Goal: Task Accomplishment & Management: Manage account settings

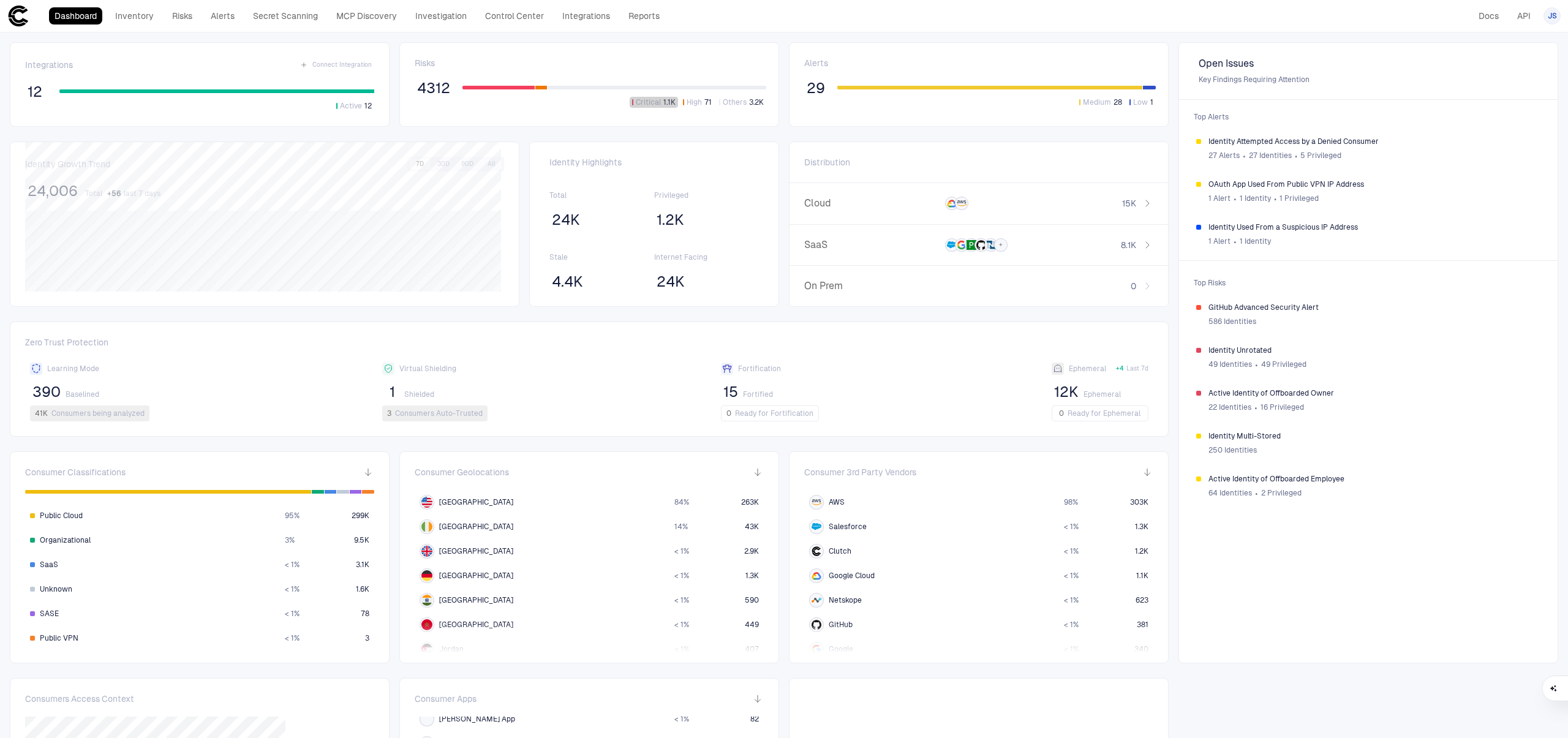
click at [664, 102] on span "1.1K" at bounding box center [670, 102] width 13 height 10
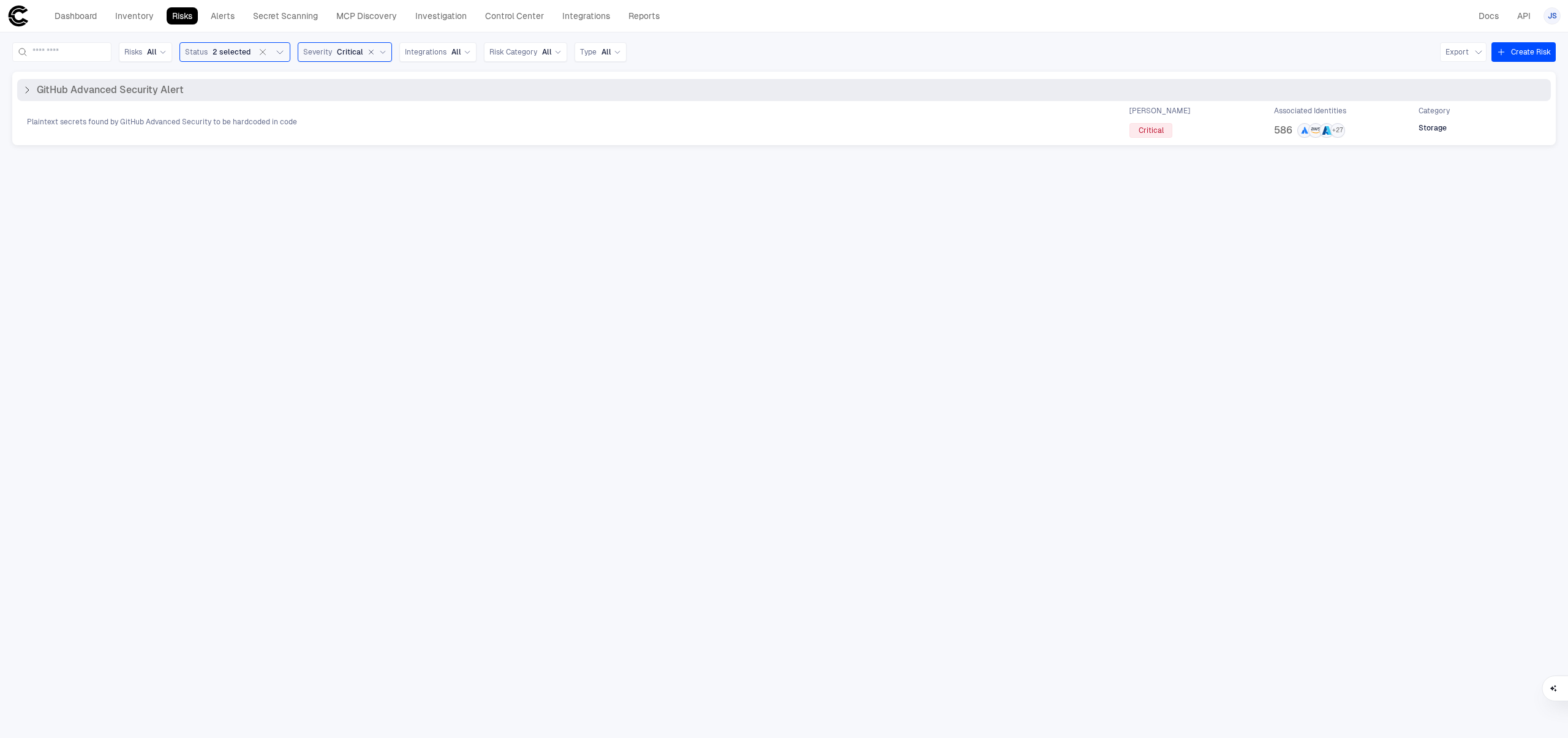
click at [175, 104] on div "GitHub Advanced Security Alert Plaintext secrets found by GitHub Advanced Secur…" at bounding box center [784, 108] width 1534 height 58
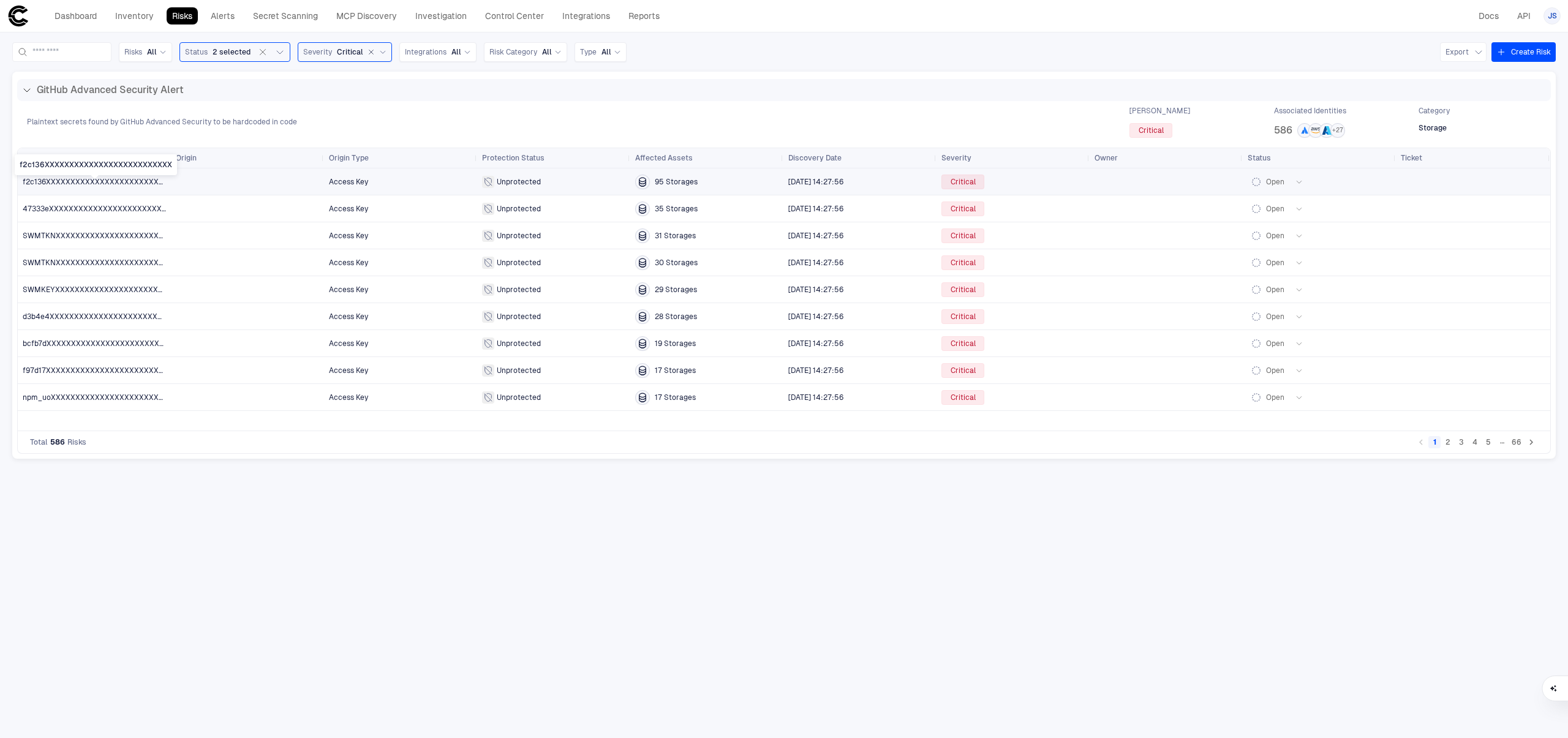
click at [111, 181] on span "f2c136XXXXXXXXXXXXXXXXXXXXXXXXXX" at bounding box center [98, 182] width 151 height 9
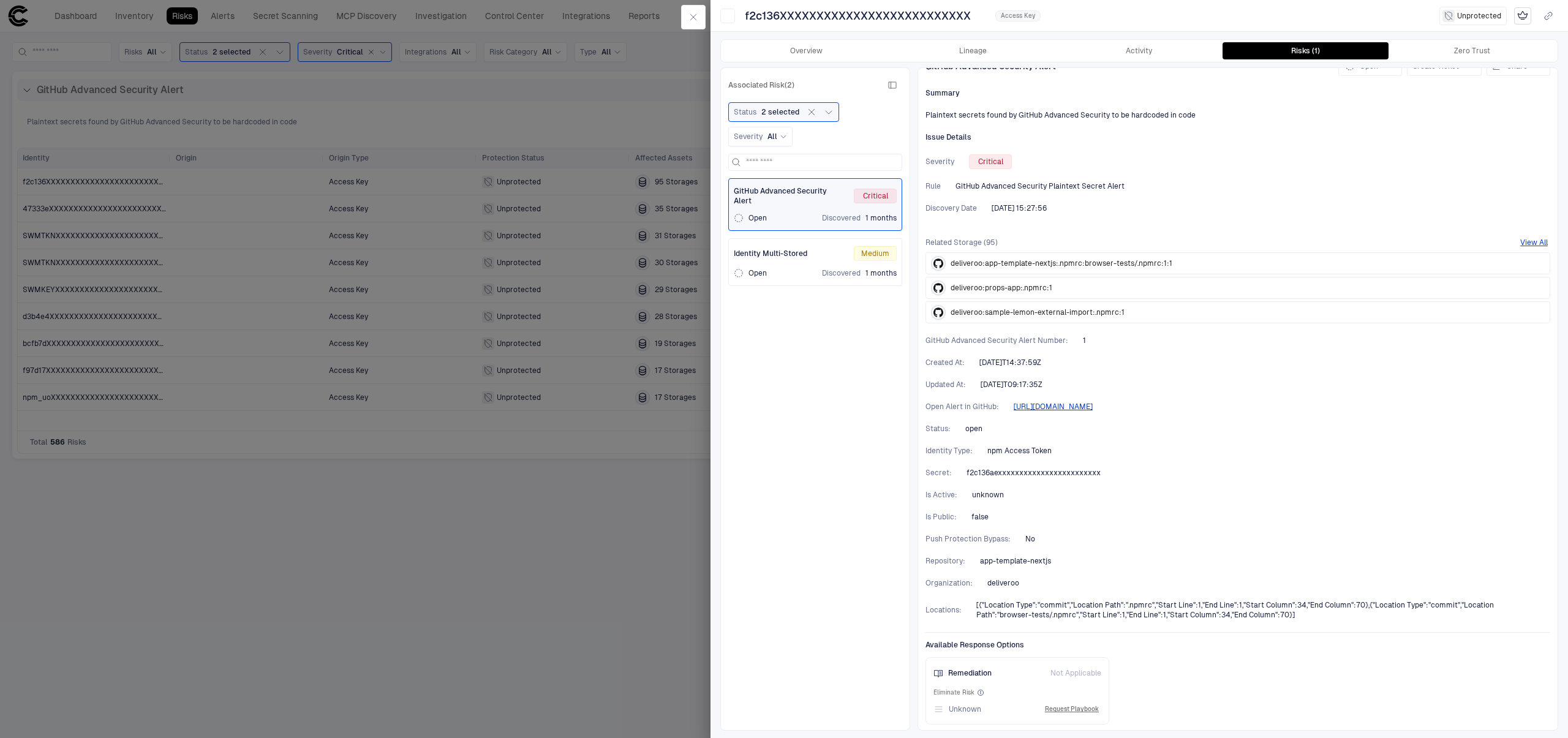
scroll to position [21, 0]
click at [683, 23] on button "button" at bounding box center [693, 16] width 24 height 24
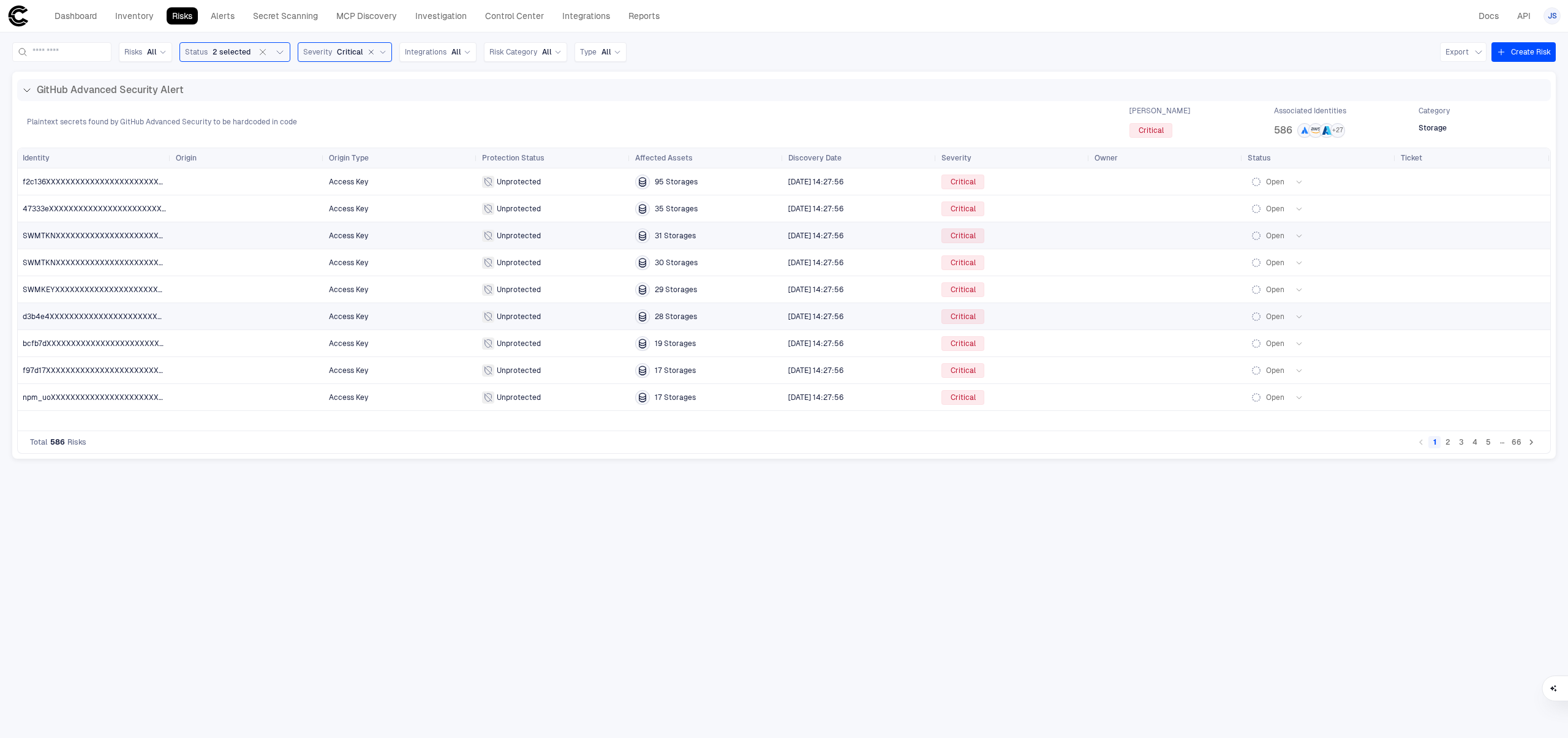
click at [205, 236] on div at bounding box center [247, 236] width 143 height 10
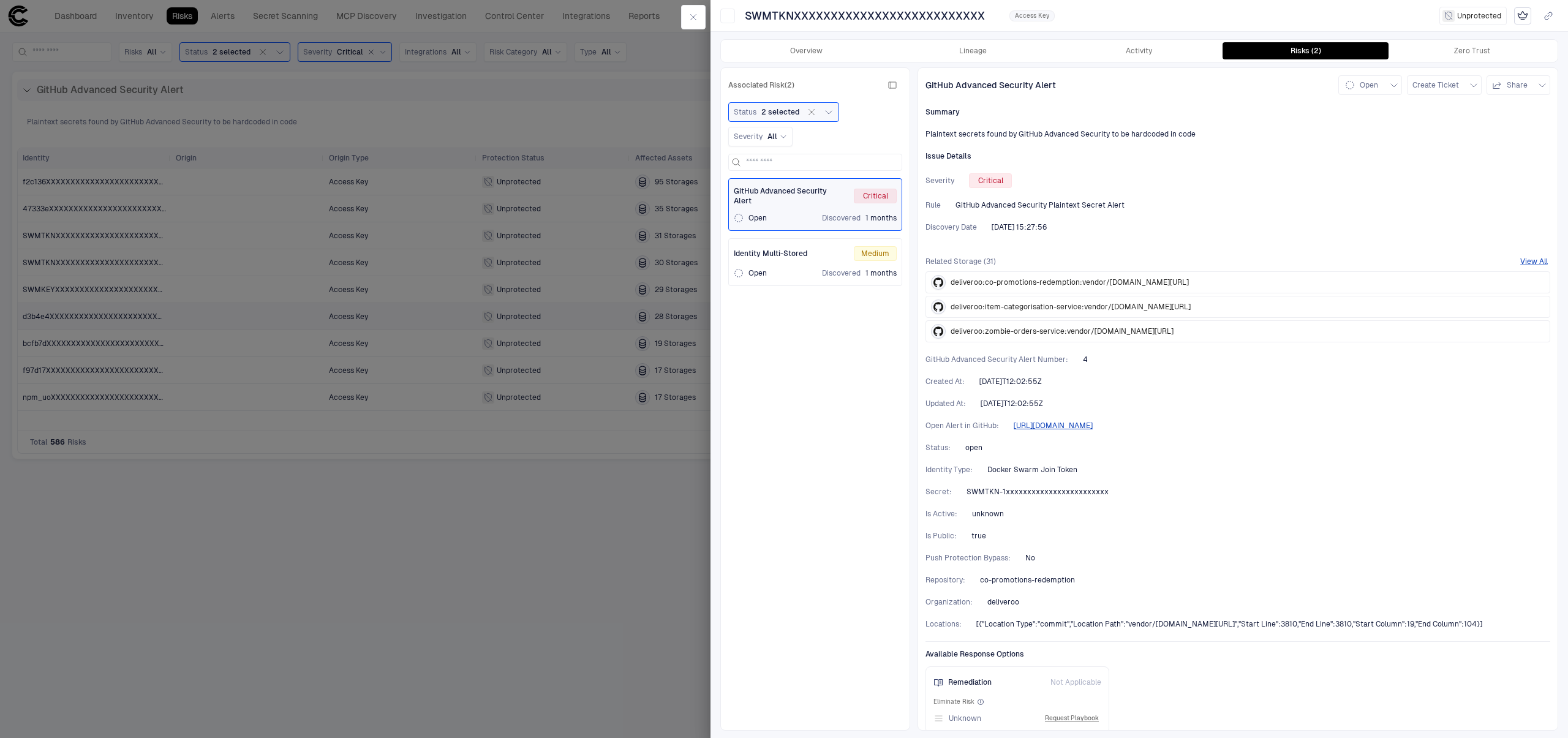
click at [1189, 279] on span "deliveroo:co-promotions-redemption:vendor/[DOMAIN_NAME][URL]" at bounding box center [1069, 282] width 238 height 10
drag, startPoint x: 1076, startPoint y: 471, endPoint x: 984, endPoint y: 473, distance: 92.0
click at [984, 473] on div "Identity Type : Docker Swarm Join Token" at bounding box center [1238, 469] width 625 height 10
click at [813, 270] on div "Open Discovered 1 months" at bounding box center [815, 272] width 163 height 10
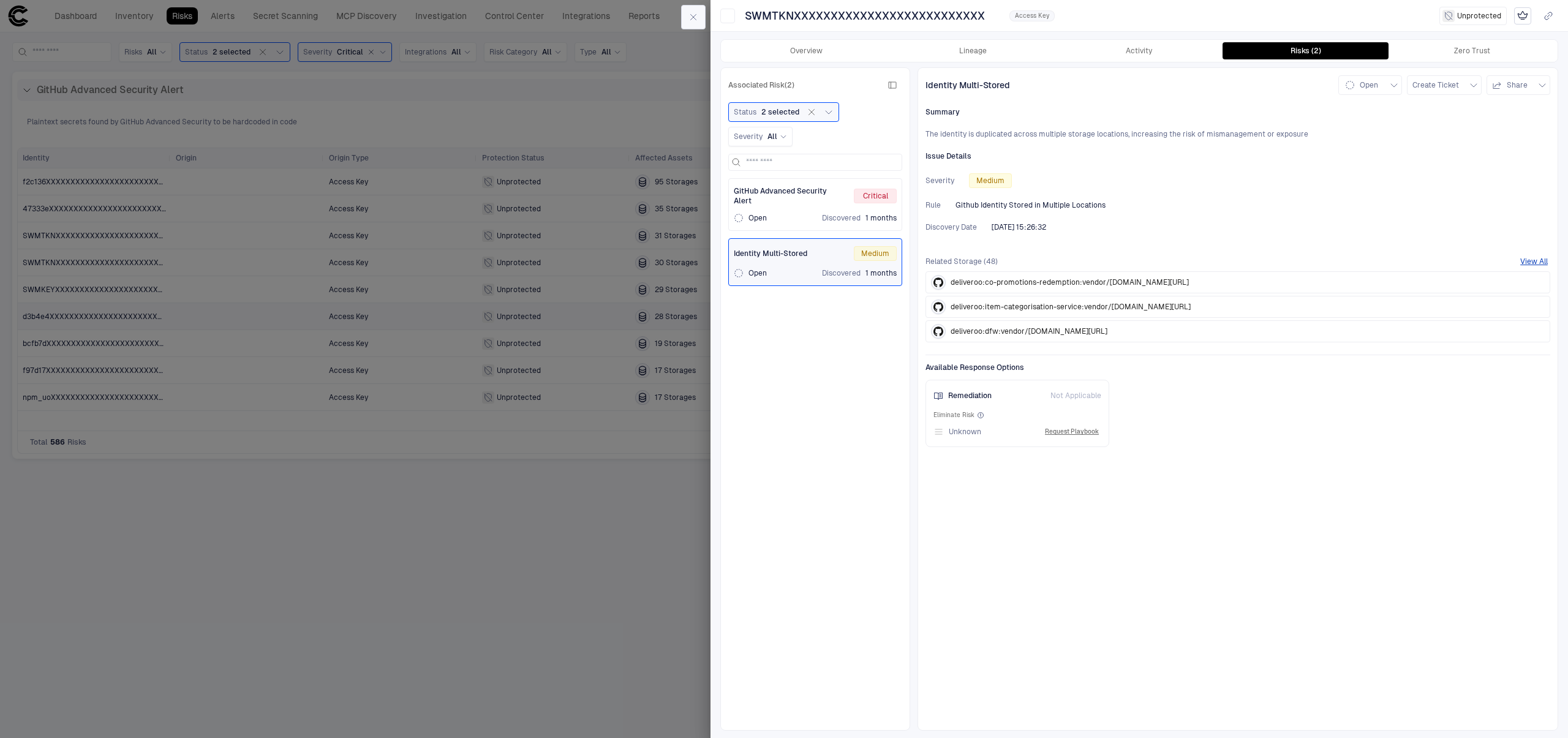
click at [684, 14] on button "button" at bounding box center [693, 16] width 24 height 24
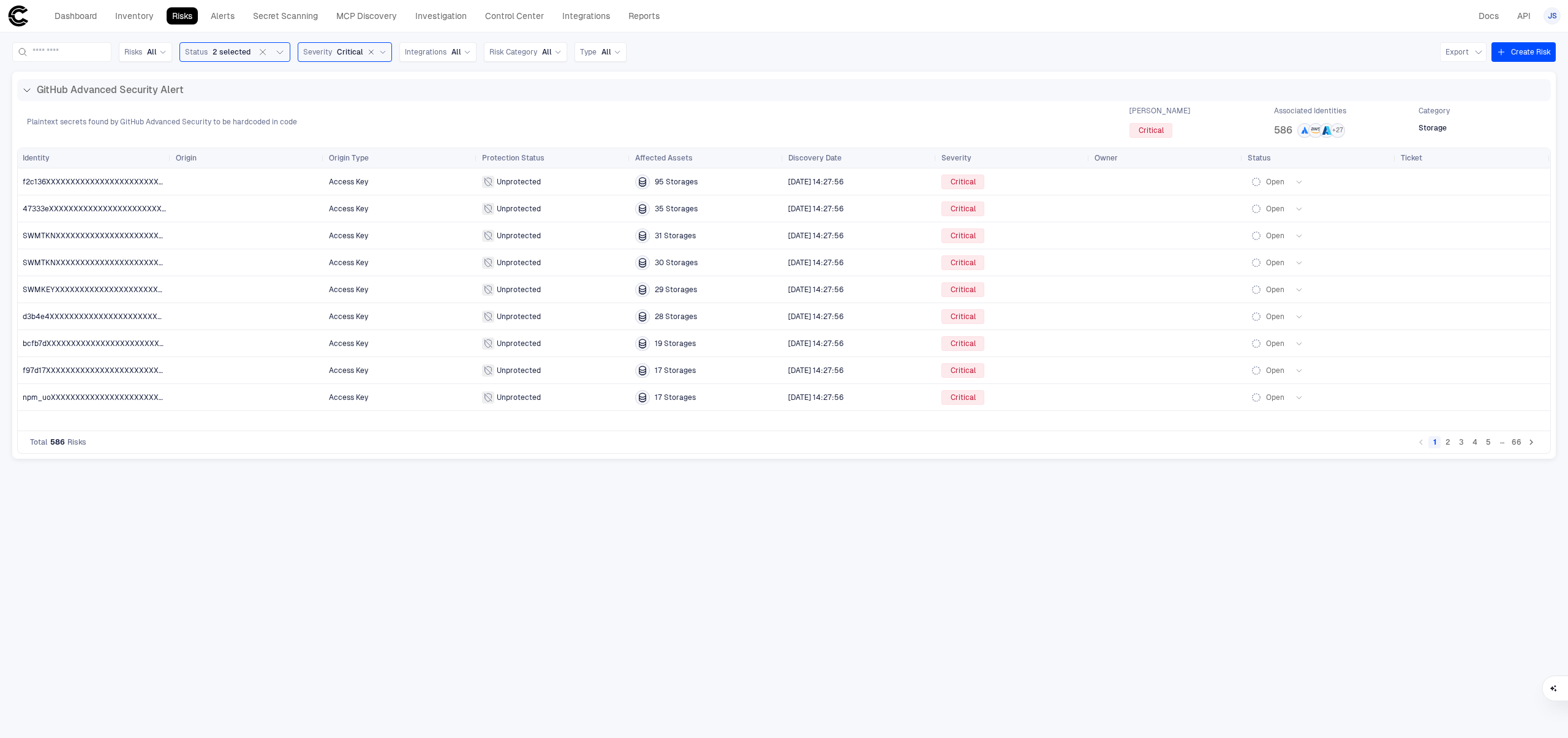
click at [1450, 449] on button "2" at bounding box center [1448, 442] width 13 height 13
click at [643, 58] on div "Risks All Status 2 selected Severity Critical Integrations All Risk Category Al…" at bounding box center [784, 52] width 1544 height 20
click at [637, 58] on div "Risks All Status 2 selected Severity Critical Integrations All Risk Category Al…" at bounding box center [784, 52] width 1544 height 20
click at [621, 55] on icon at bounding box center [618, 52] width 7 height 7
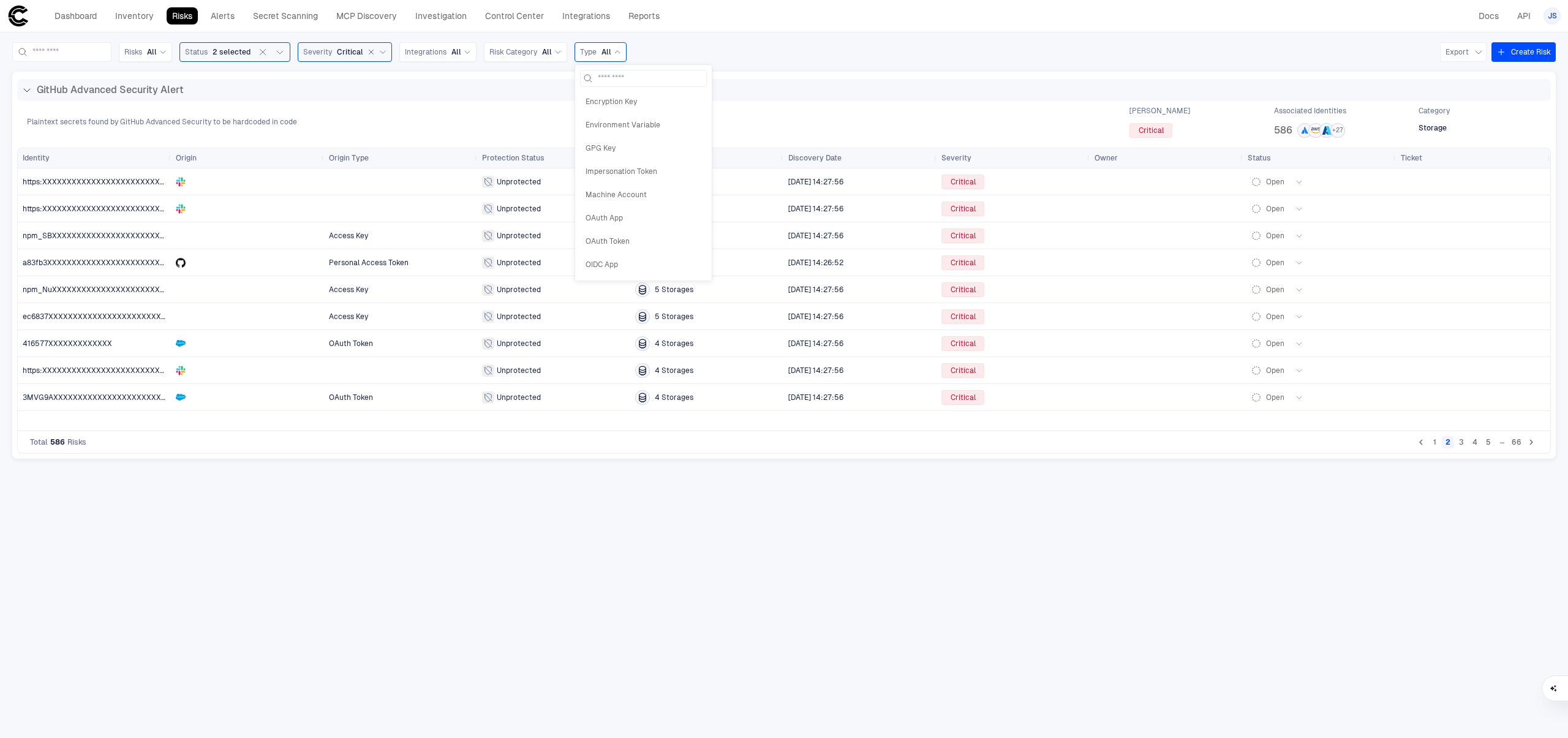
scroll to position [236, 0]
click at [646, 222] on div "OAuth App" at bounding box center [643, 215] width 127 height 21
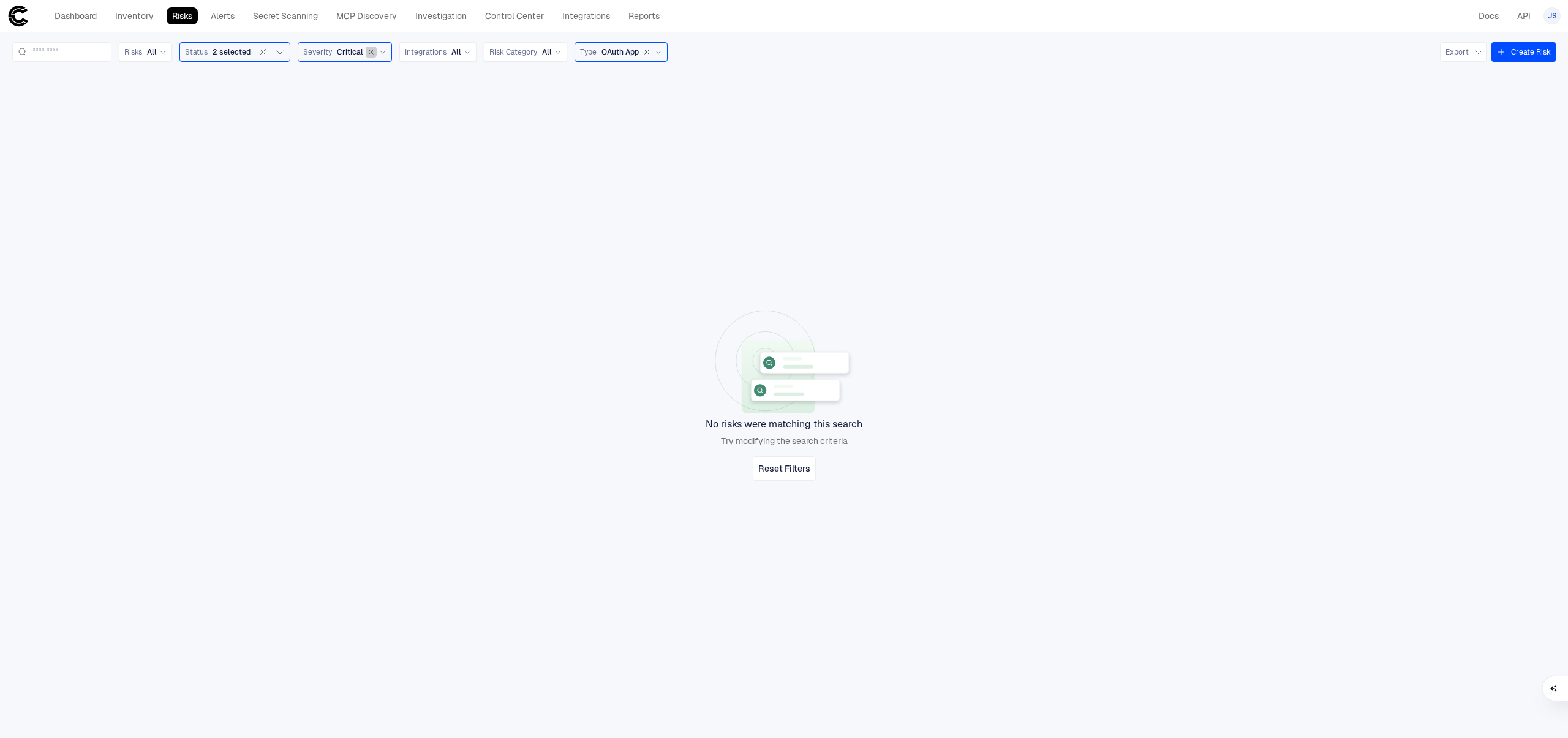
click at [377, 56] on button "button" at bounding box center [371, 52] width 11 height 11
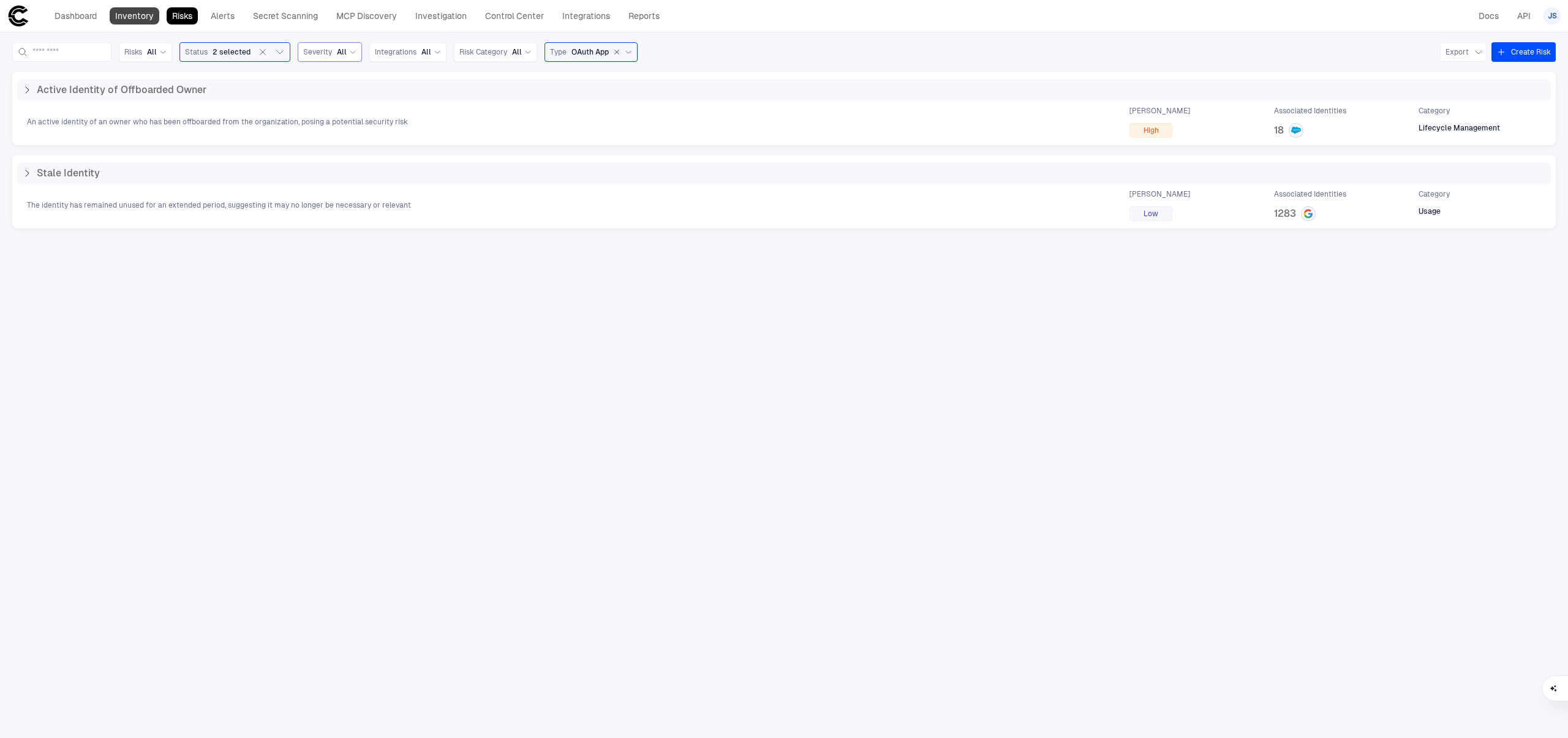
click at [131, 18] on link "Inventory" at bounding box center [134, 15] width 49 height 17
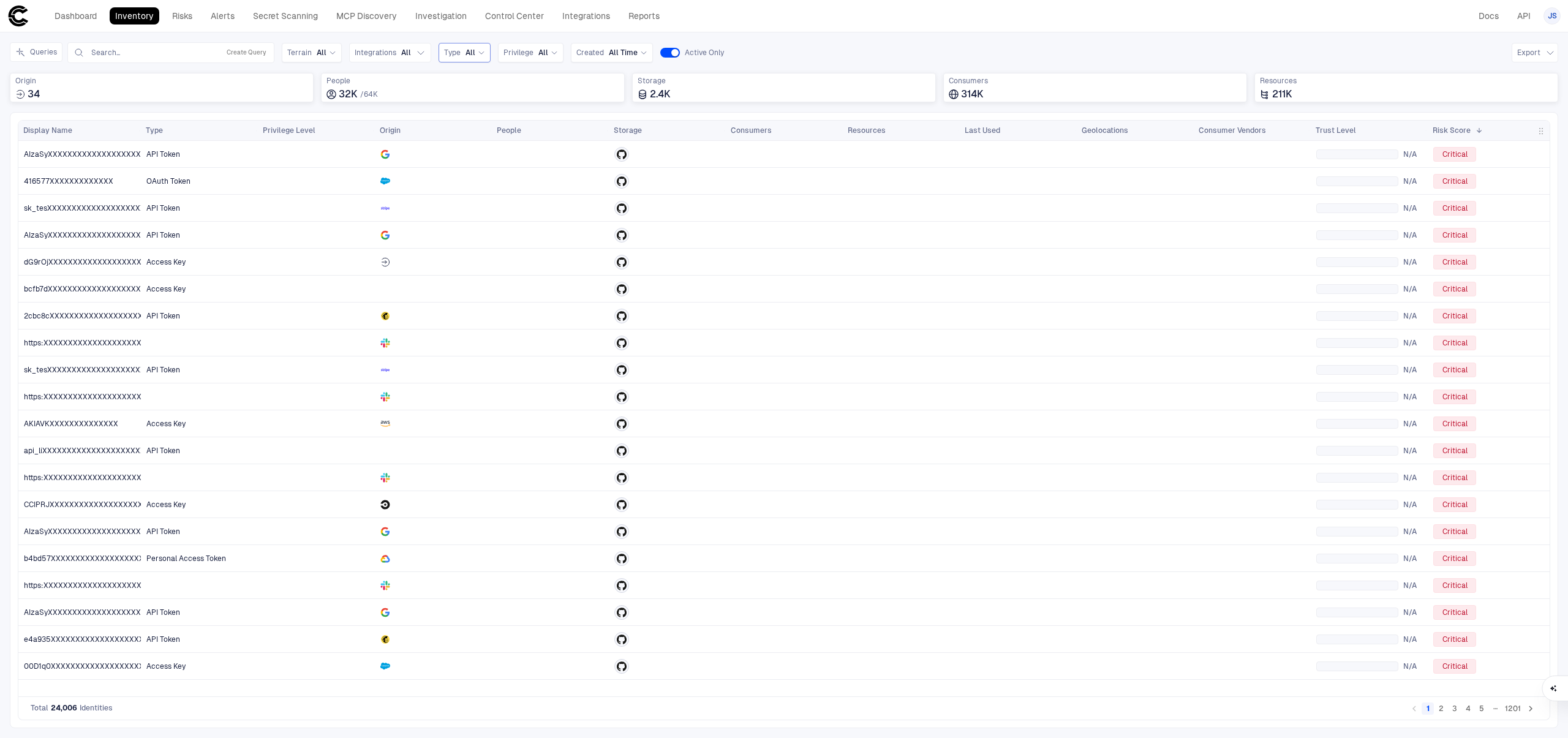
click at [470, 58] on div "Type All" at bounding box center [465, 52] width 41 height 13
click at [514, 105] on span "OAuth Token" at bounding box center [507, 103] width 116 height 10
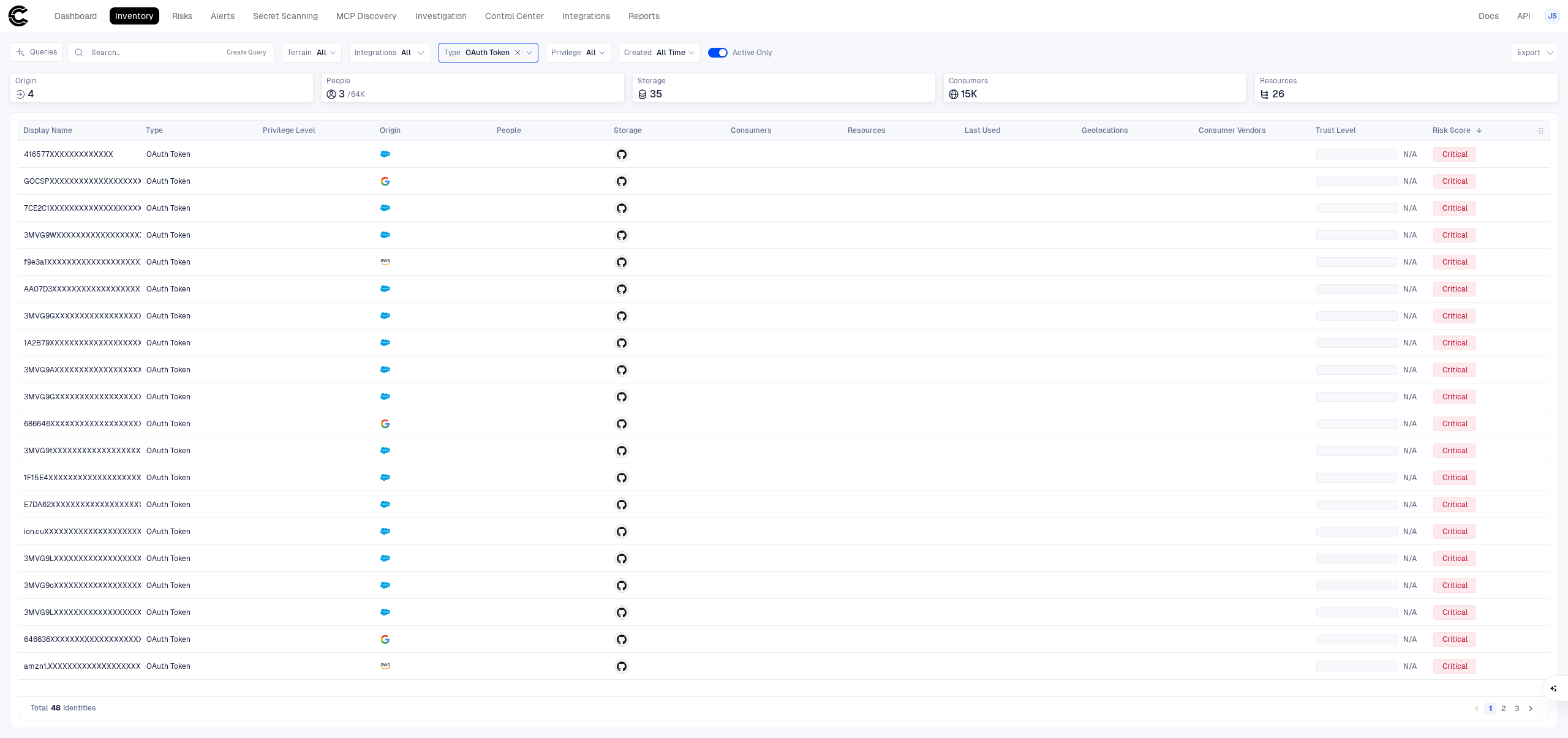
click at [526, 56] on icon at bounding box center [530, 53] width 7 height 7
type input "*****"
click at [510, 110] on div "OAuth App" at bounding box center [507, 102] width 127 height 21
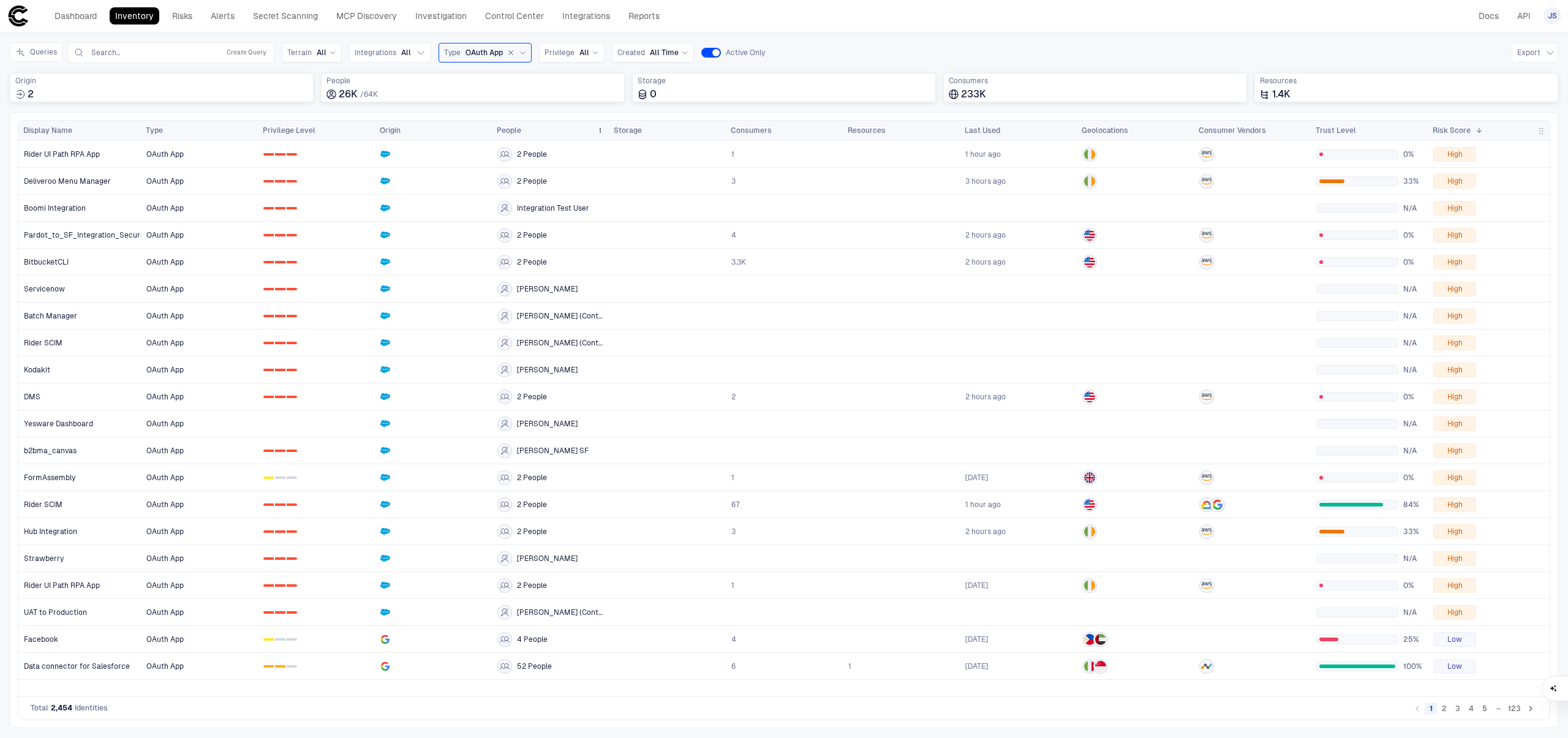
click at [535, 125] on div "People" at bounding box center [545, 130] width 95 height 13
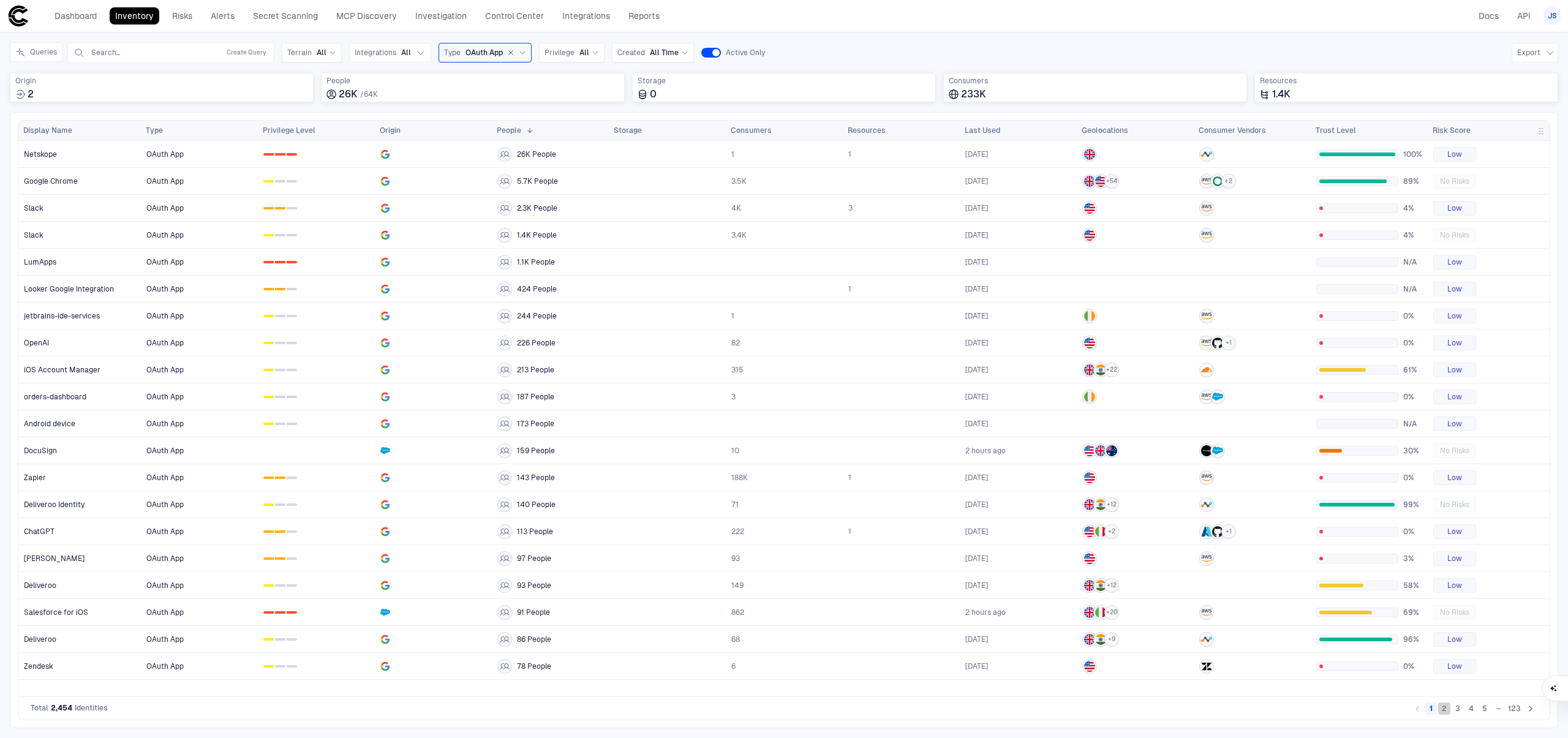
click at [1448, 712] on button "2" at bounding box center [1445, 709] width 13 height 13
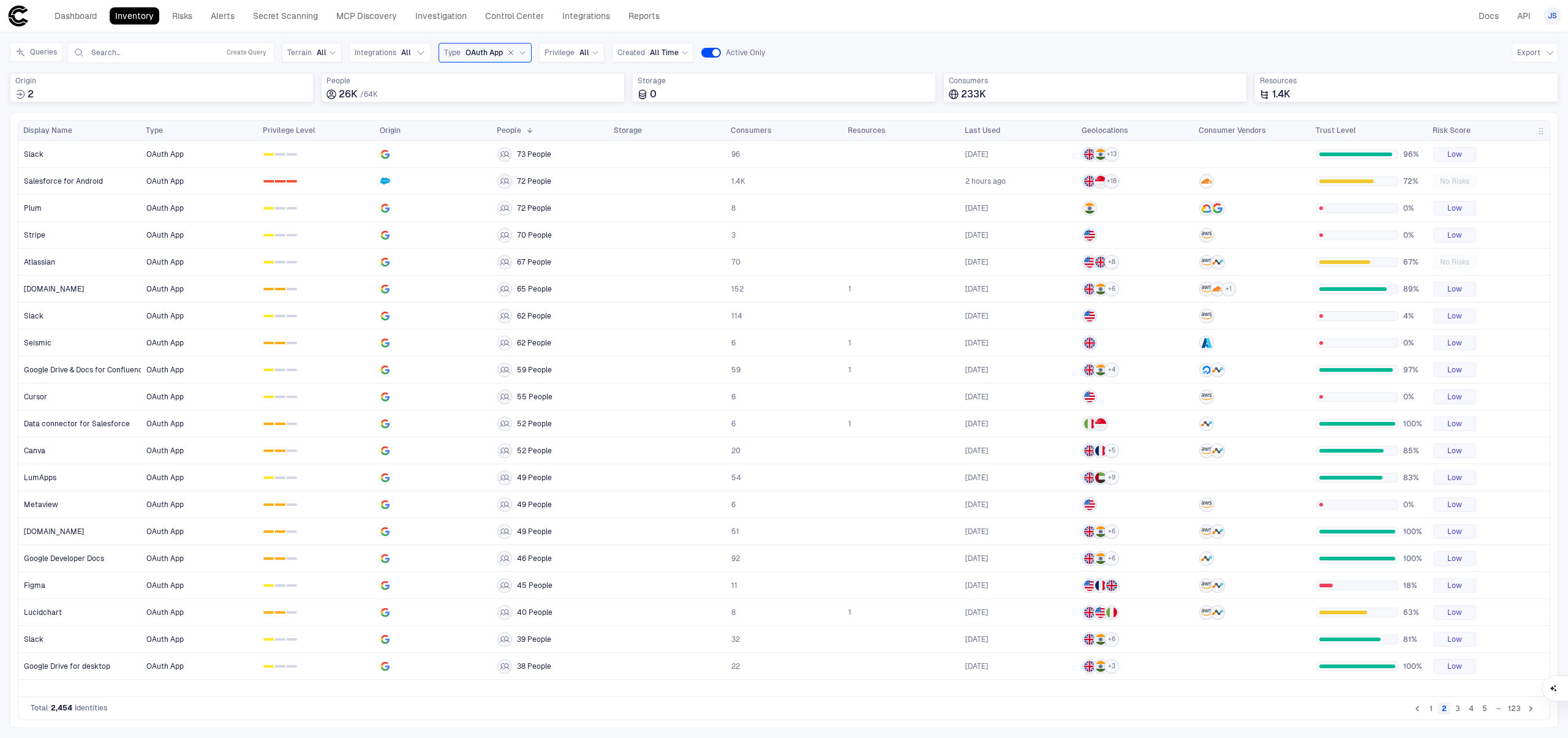
click at [1460, 713] on button "3" at bounding box center [1458, 709] width 13 height 13
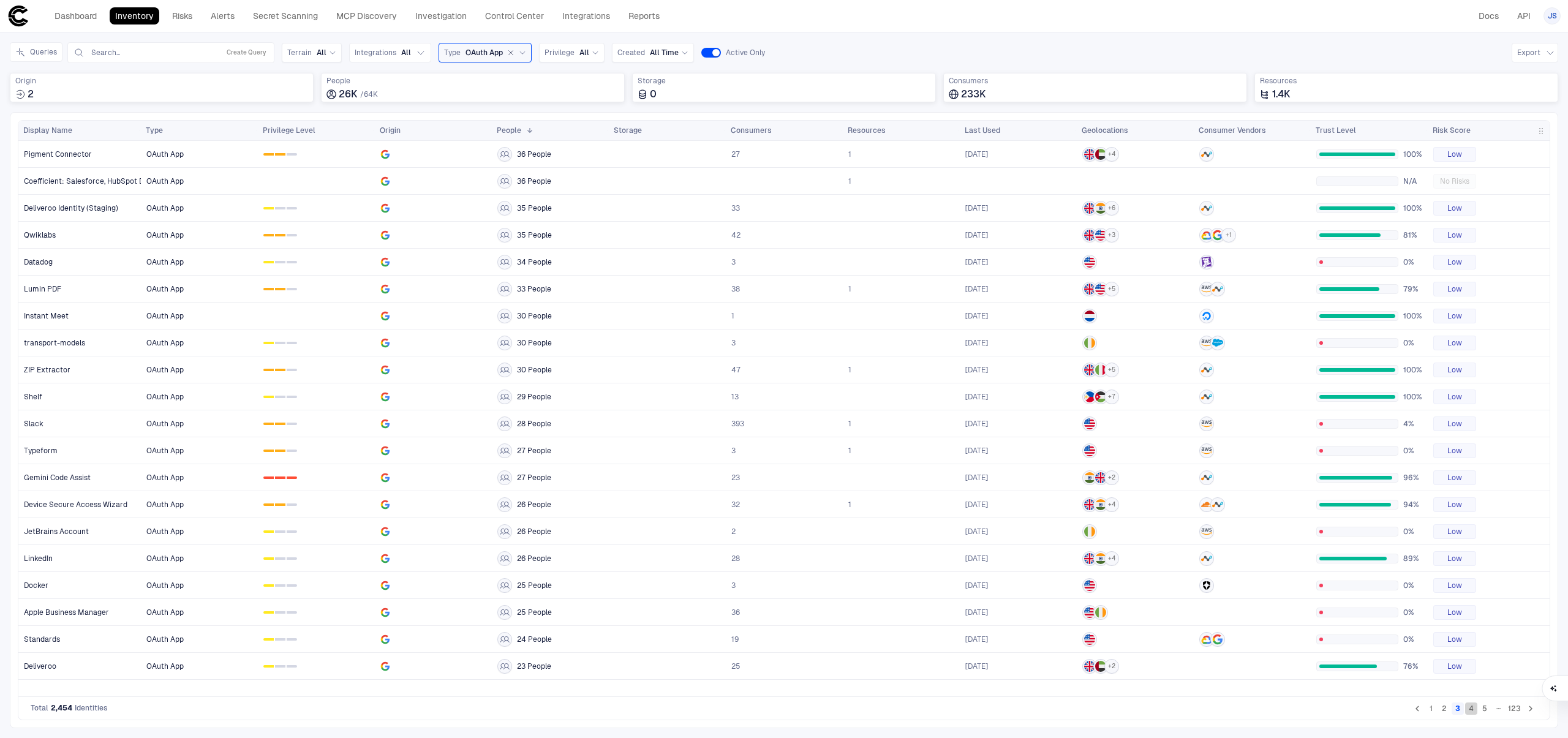
click at [1475, 707] on button "4" at bounding box center [1472, 709] width 13 height 13
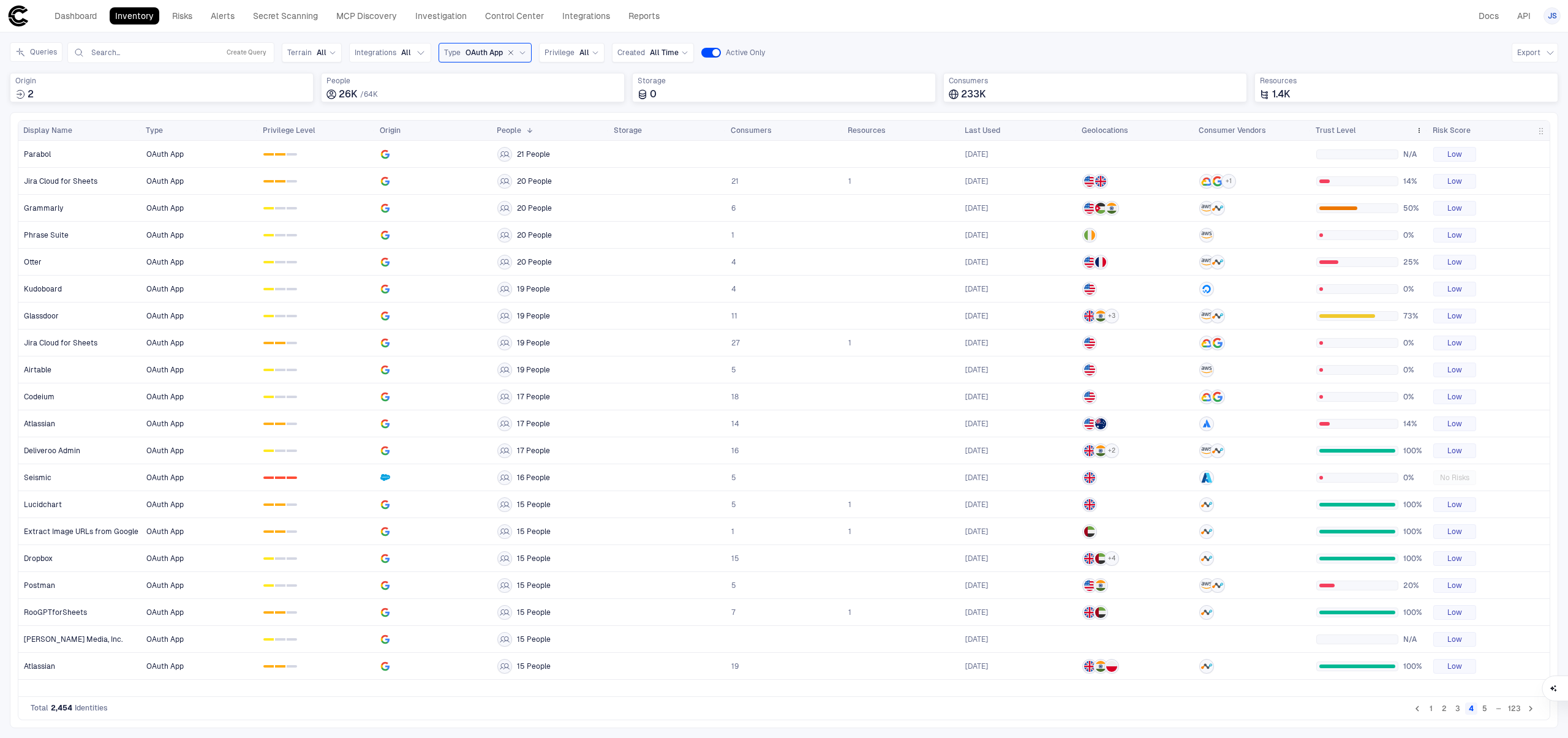
click at [1362, 136] on div "Trust Level" at bounding box center [1364, 130] width 95 height 13
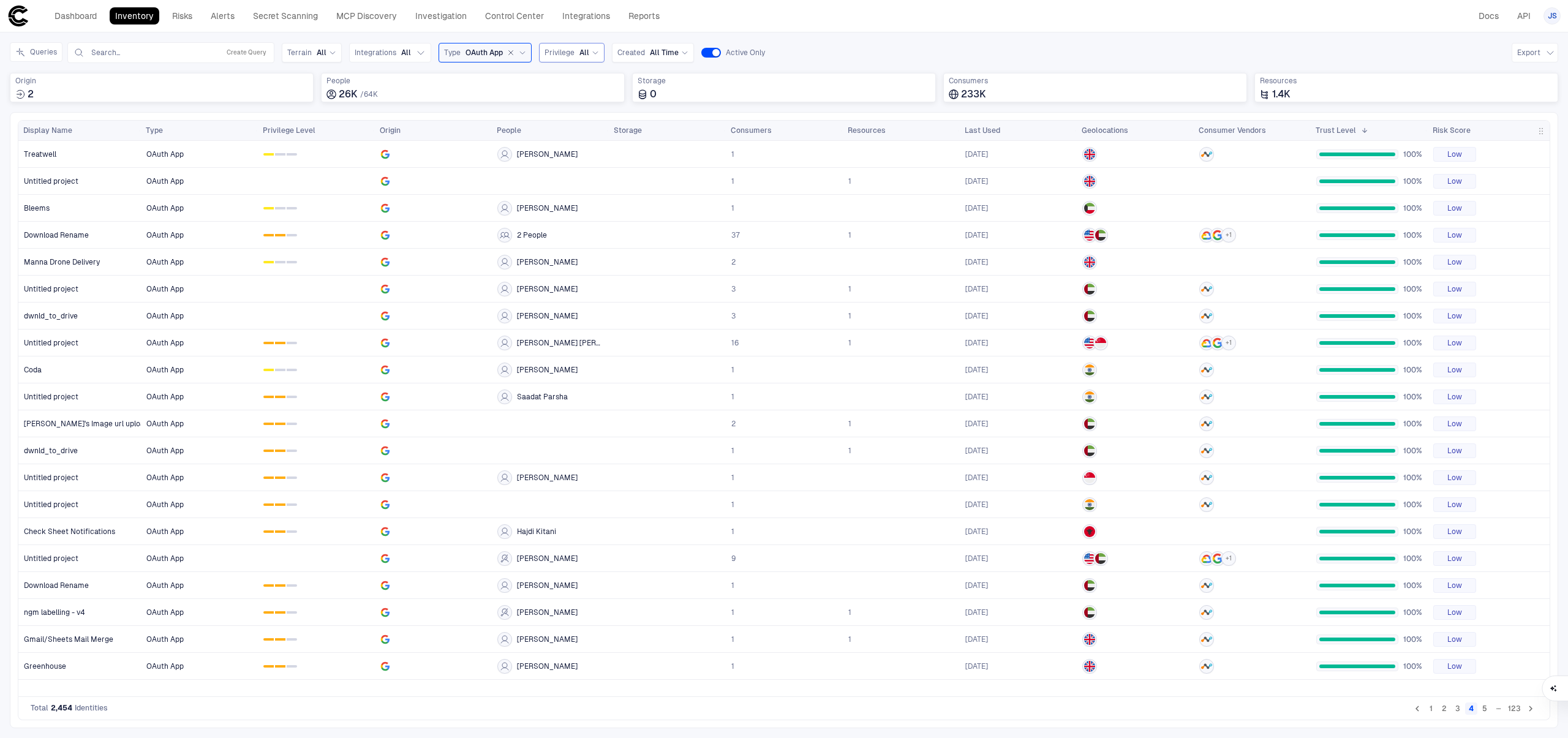
click at [558, 56] on span "Privilege" at bounding box center [559, 52] width 30 height 10
click at [569, 128] on div "1" at bounding box center [567, 127] width 11 height 3
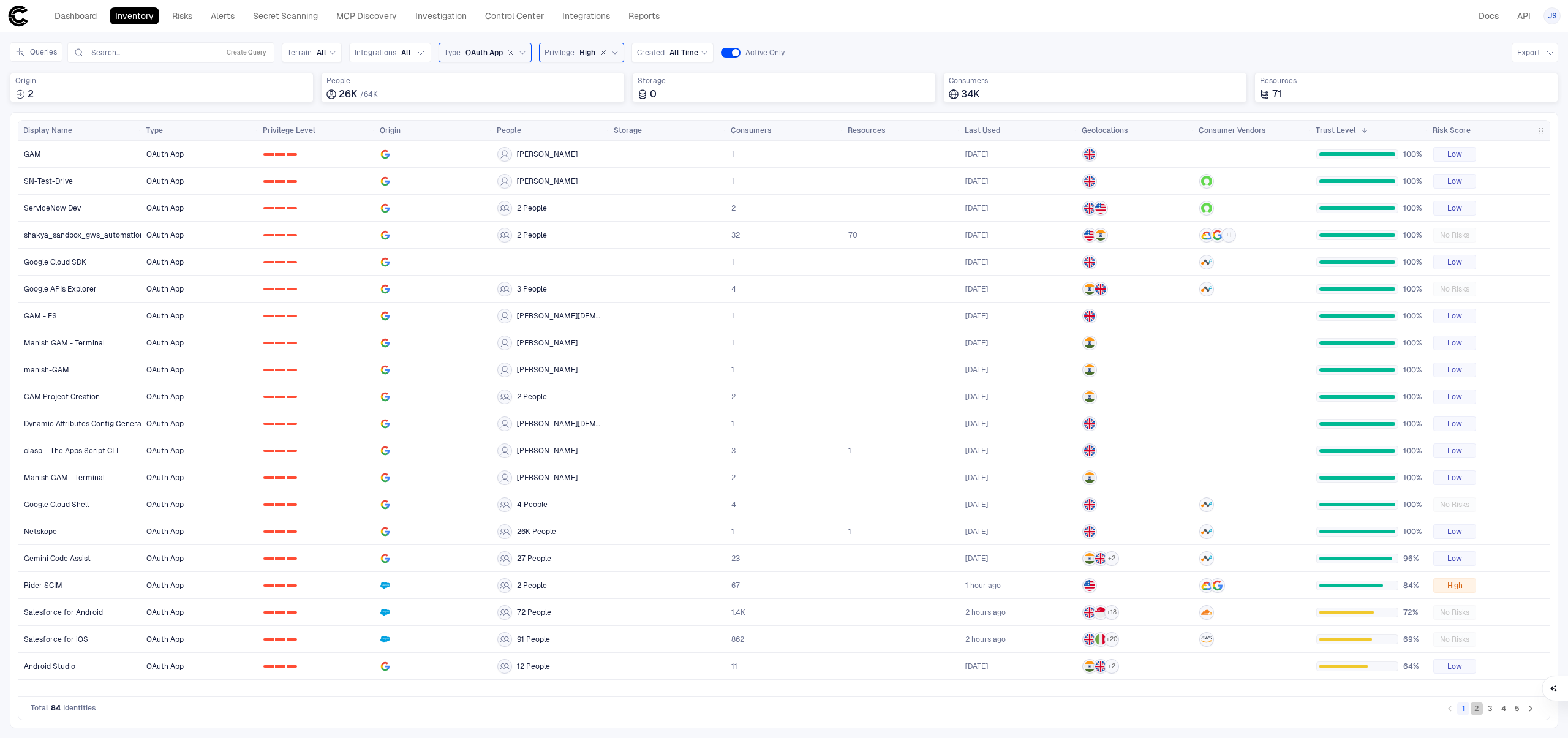
click at [1481, 714] on button "2" at bounding box center [1477, 709] width 13 height 13
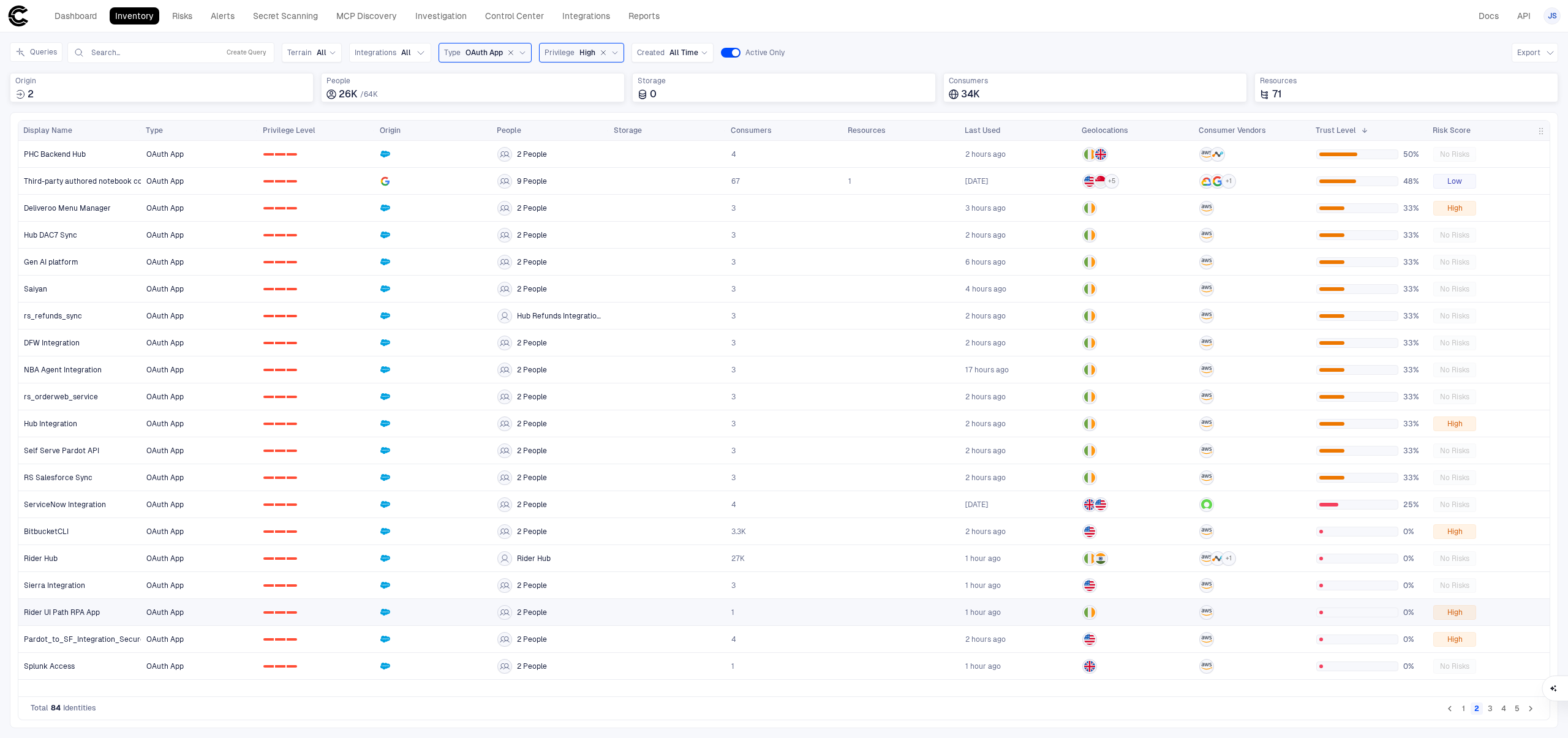
click at [111, 609] on link "Rider UI Path RPA App" at bounding box center [80, 612] width 122 height 25
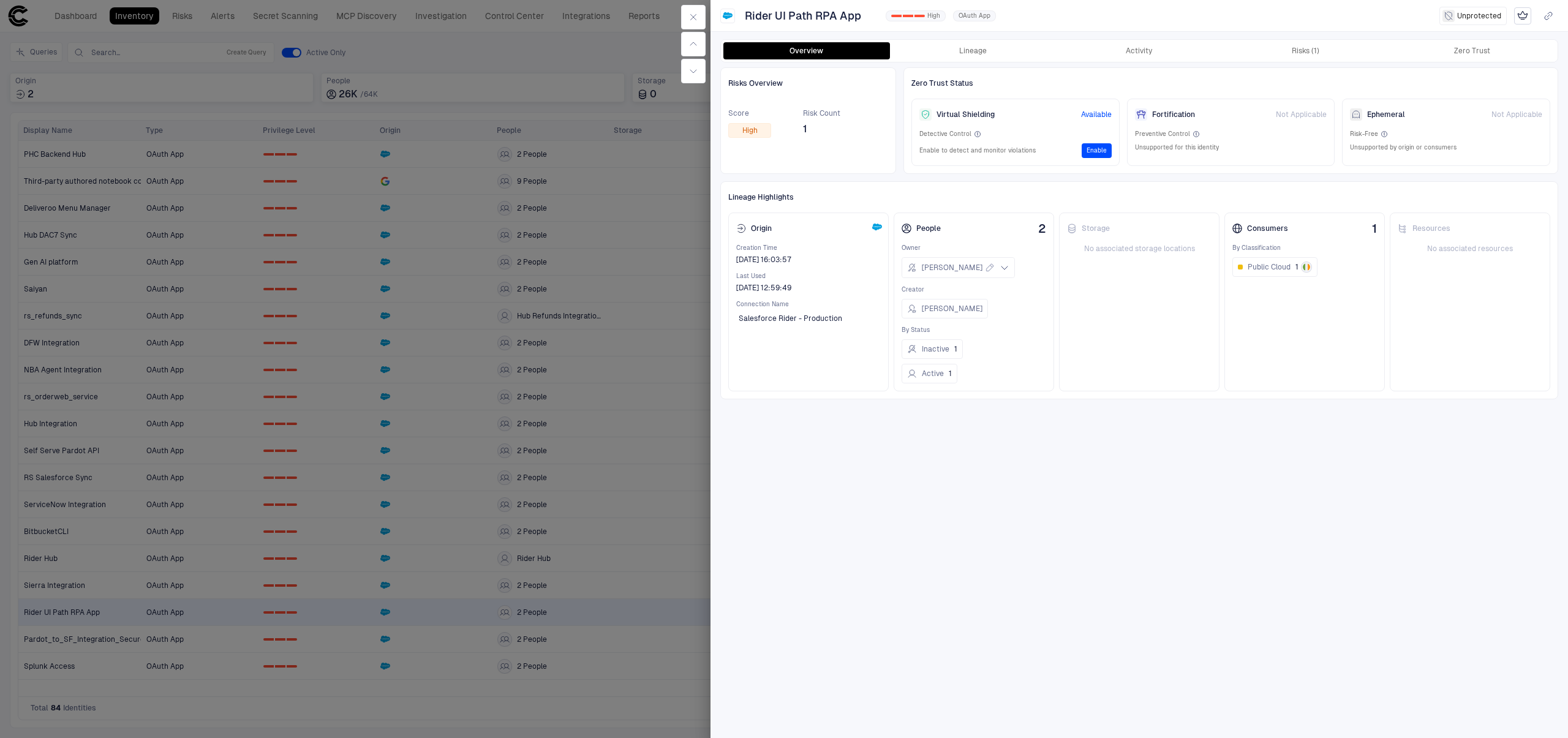
click at [979, 40] on div "Overview Lineage Activity Risks (1) Zero Trust" at bounding box center [1139, 50] width 837 height 22
click at [976, 54] on button "Lineage" at bounding box center [973, 50] width 166 height 17
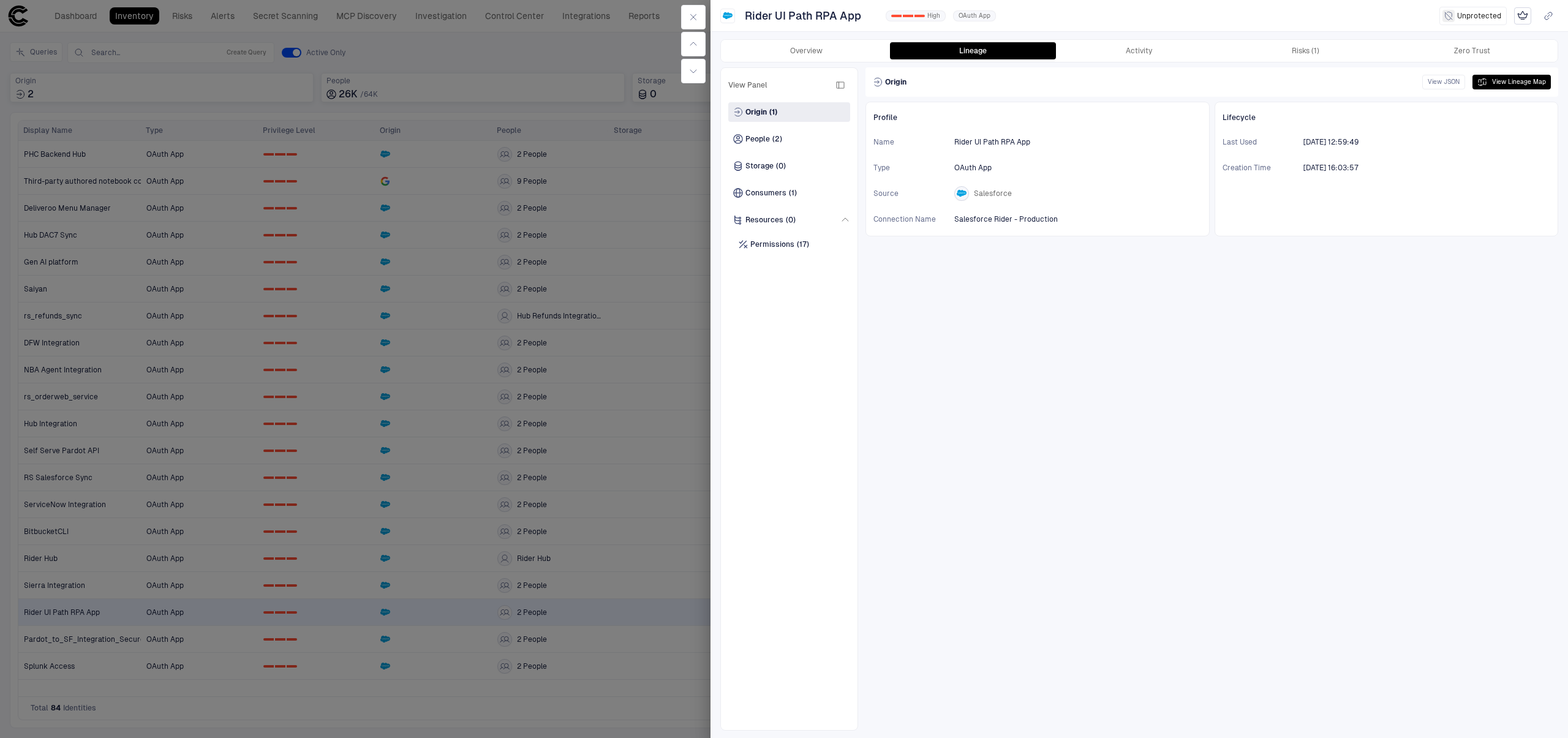
click at [1530, 71] on div "Origin View JSON View Lineage Map" at bounding box center [1212, 82] width 693 height 30
click at [1506, 80] on button "View Lineage Map" at bounding box center [1511, 82] width 78 height 14
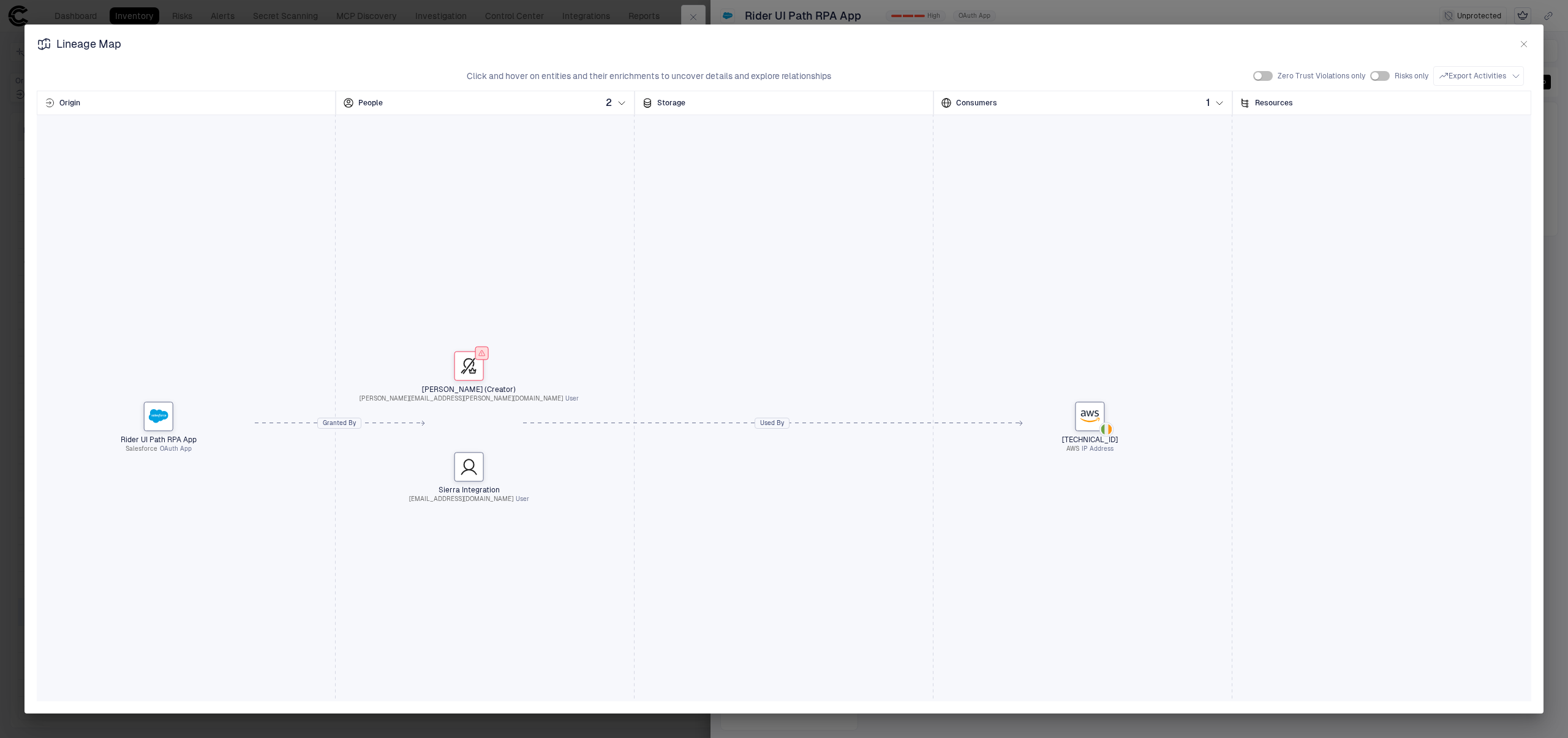
click at [1522, 43] on icon "button" at bounding box center [1524, 44] width 10 height 10
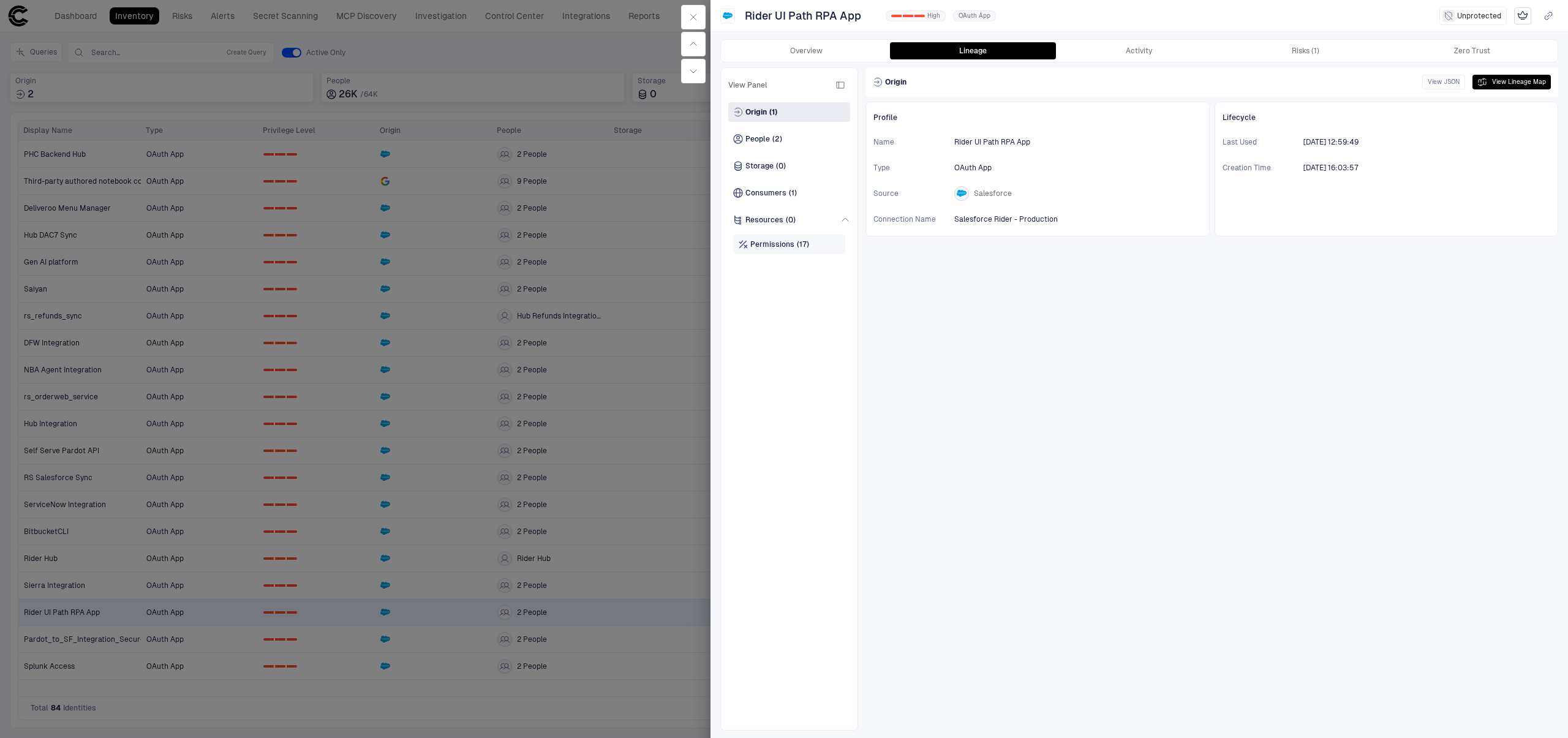
click at [797, 245] on span "(17)" at bounding box center [803, 244] width 13 height 10
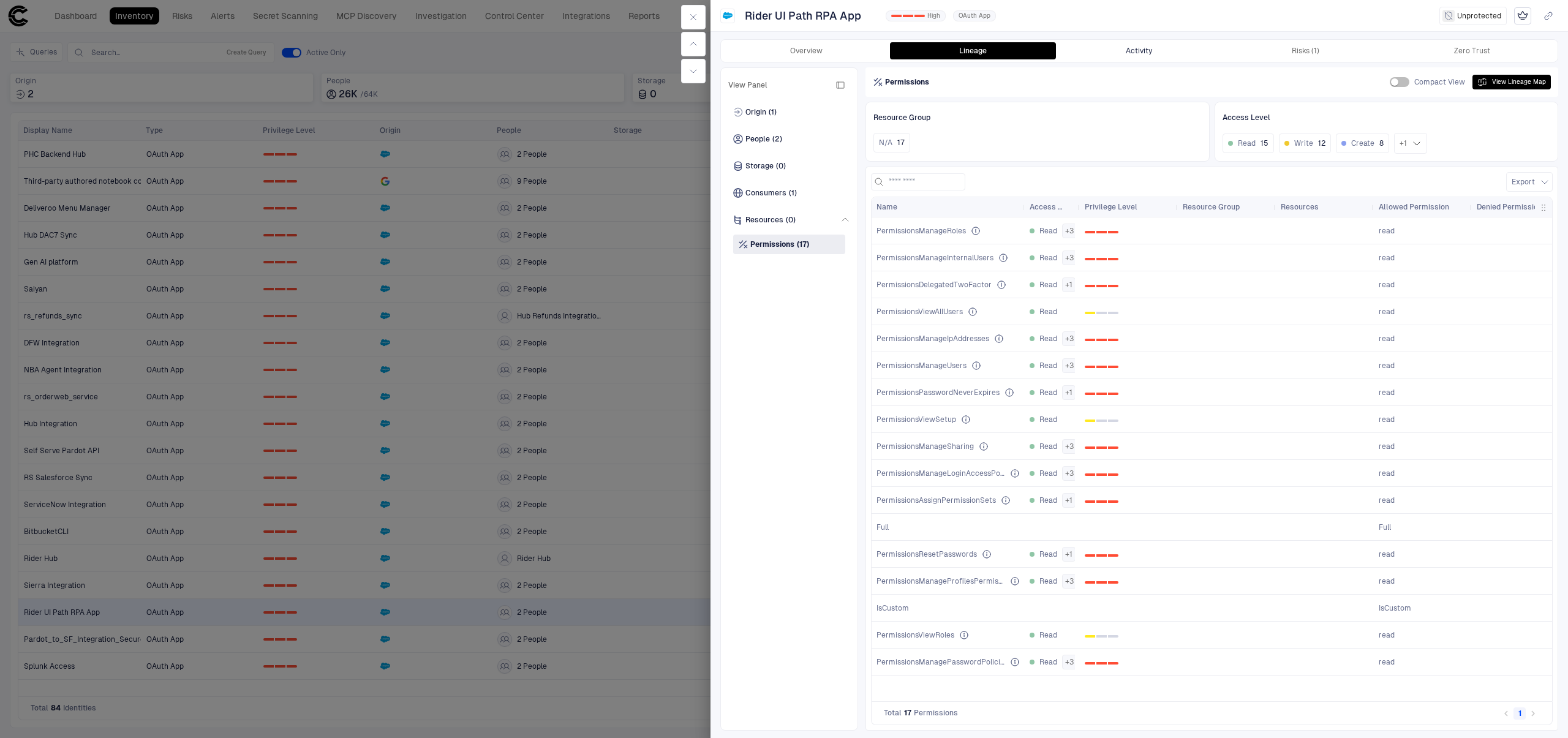
click at [1153, 53] on button "Activity" at bounding box center [1139, 50] width 166 height 17
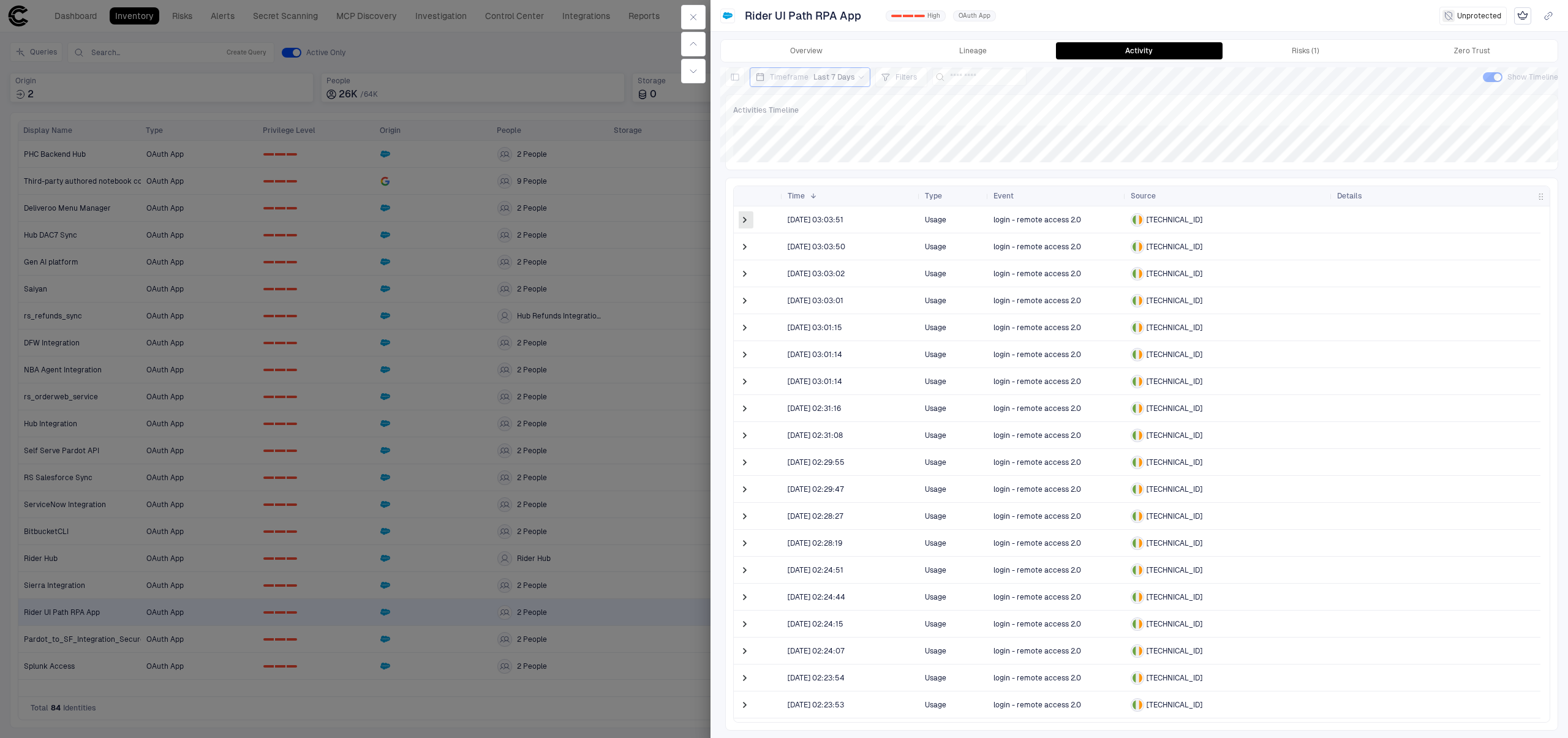
click at [740, 221] on span at bounding box center [745, 220] width 13 height 13
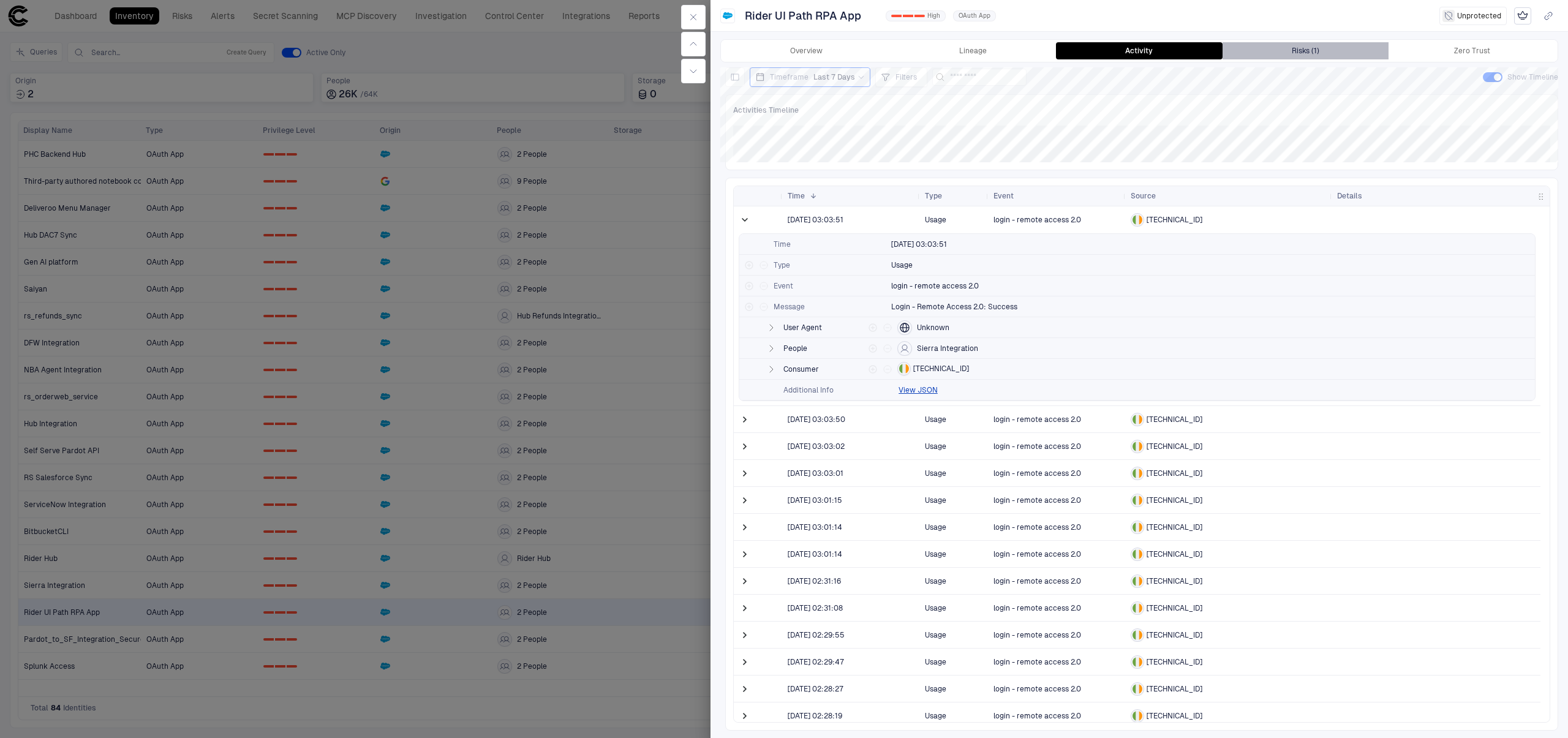
drag, startPoint x: 1282, startPoint y: 48, endPoint x: 1269, endPoint y: 57, distance: 15.8
click at [1282, 48] on button "Risks (1)" at bounding box center [1305, 50] width 166 height 17
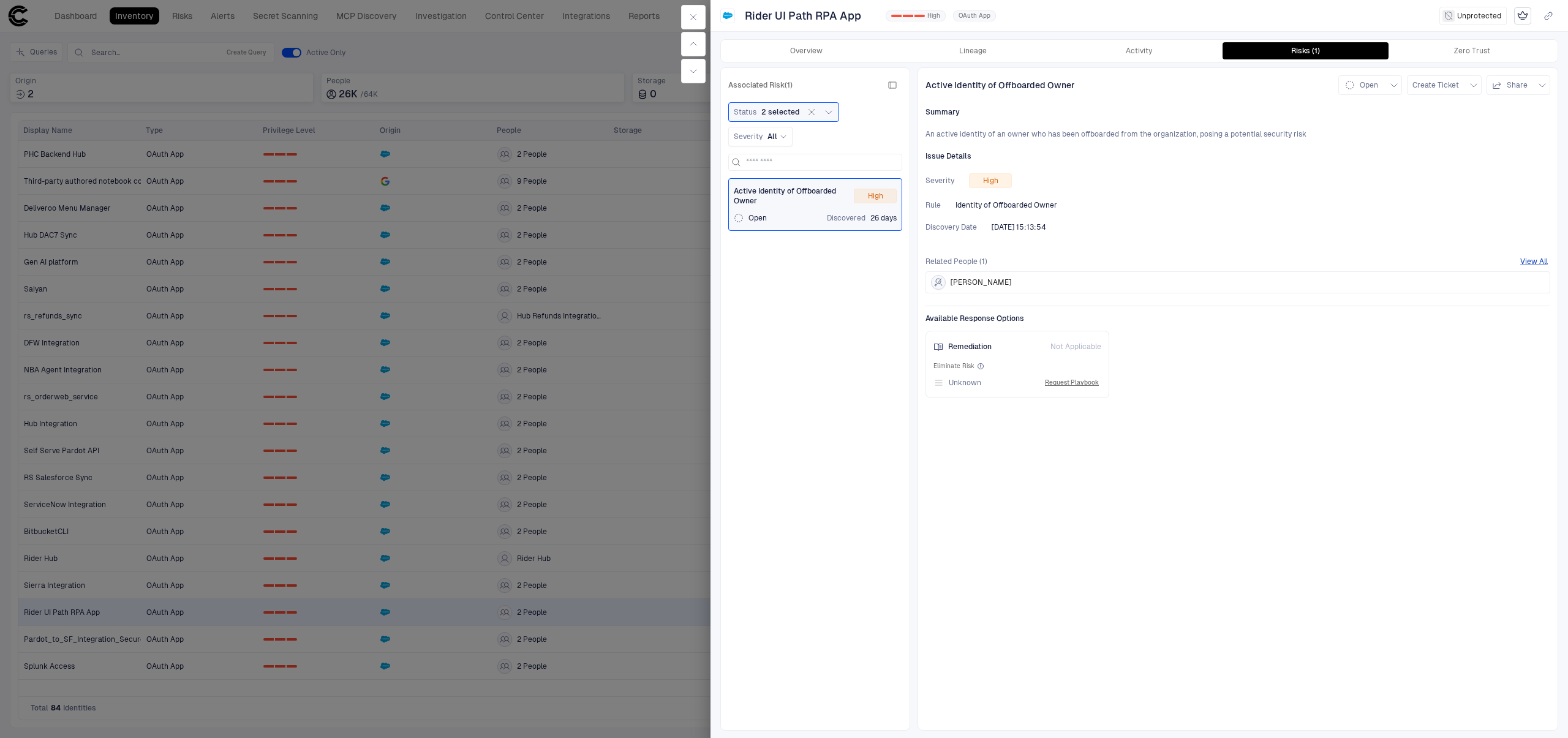
click at [833, 60] on div "Overview Lineage Activity Risks (1) Zero Trust" at bounding box center [1139, 50] width 837 height 22
click at [803, 43] on button "Overview" at bounding box center [806, 50] width 166 height 17
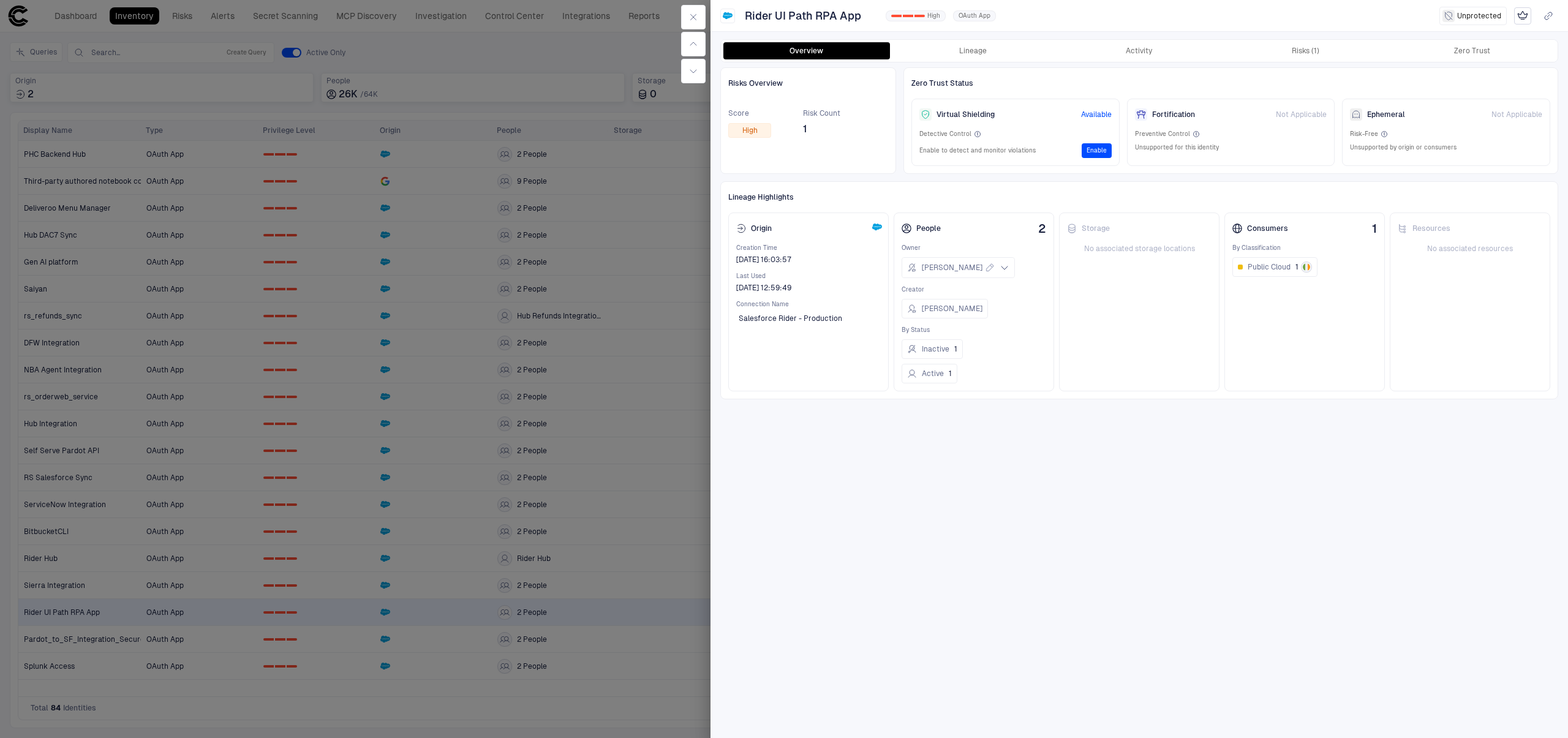
click at [1100, 155] on button "Enable" at bounding box center [1096, 150] width 30 height 14
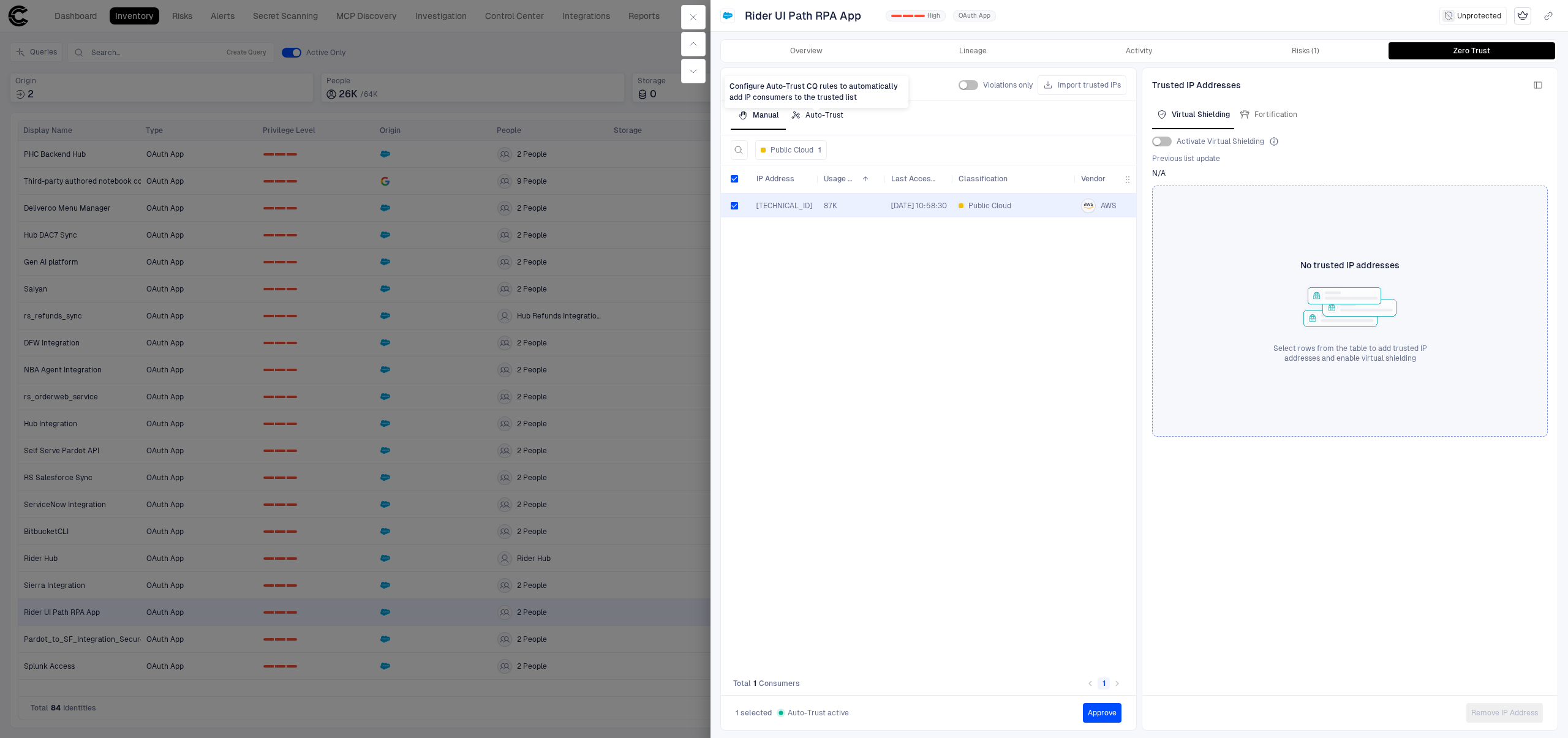
click at [826, 118] on div "Auto-Trust" at bounding box center [817, 115] width 53 height 10
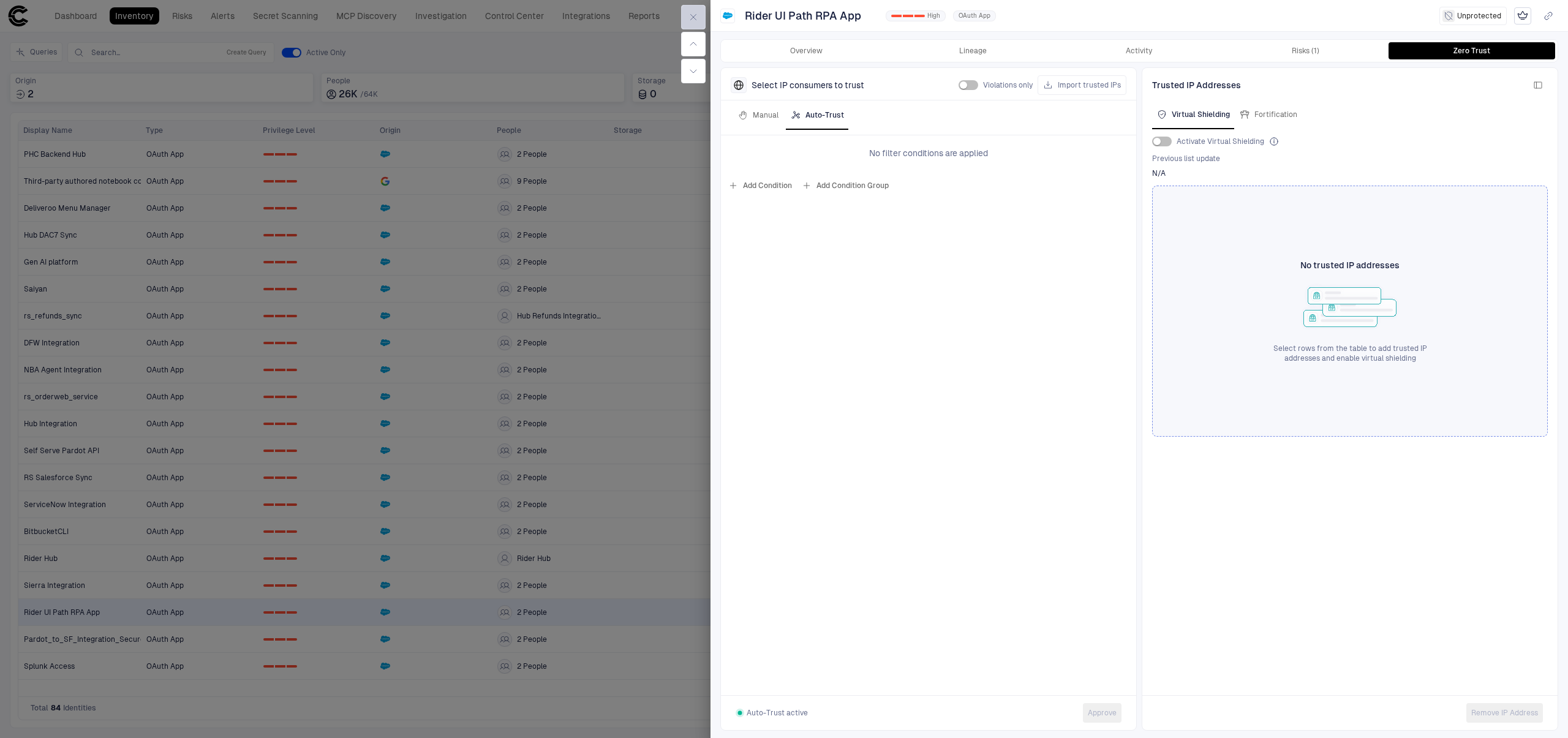
click at [695, 16] on icon "button" at bounding box center [693, 17] width 10 height 10
